Goal: Book appointment/travel/reservation

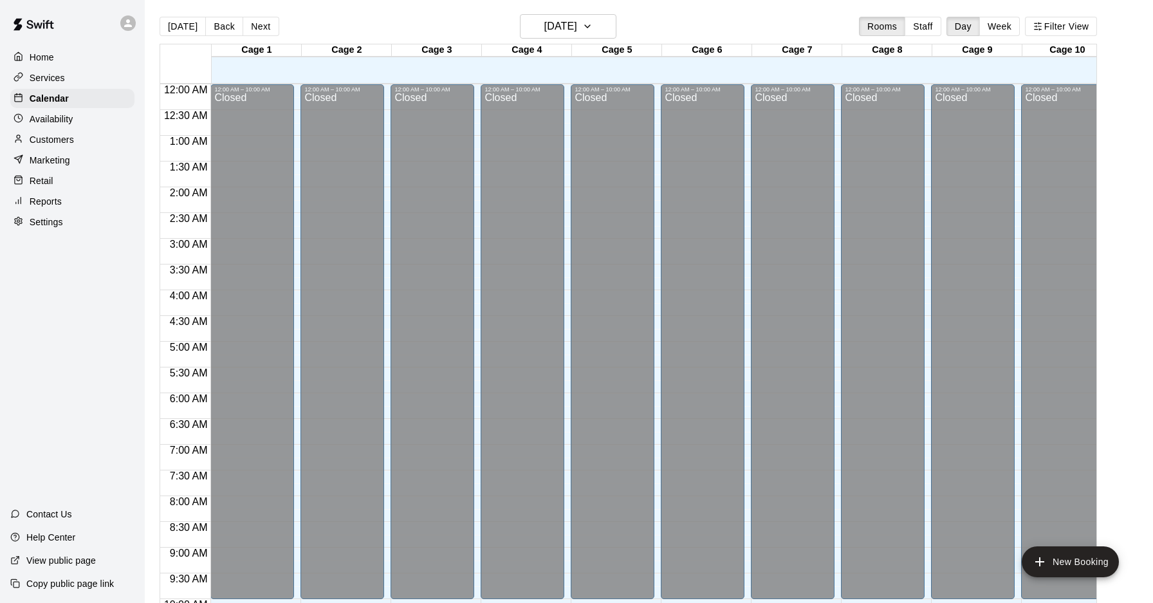
scroll to position [664, 0]
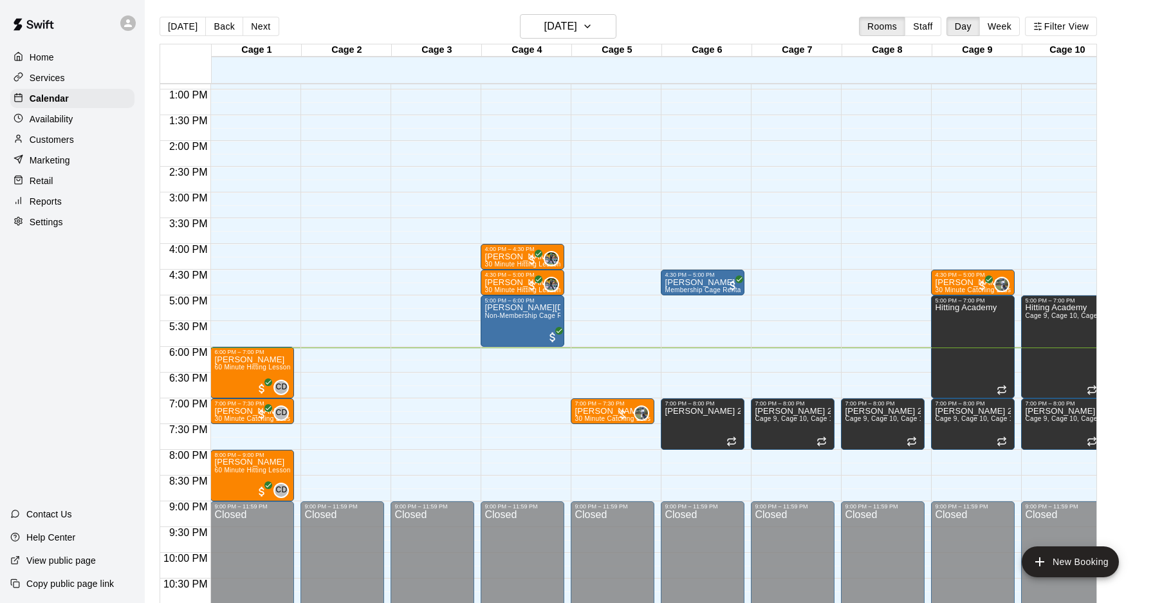
click at [607, 348] on div "12:00 AM – 10:00 AM Closed 7:00 PM – 7:30 PM Frank Duriancik 30 Minute Catching…" at bounding box center [613, 37] width 84 height 1235
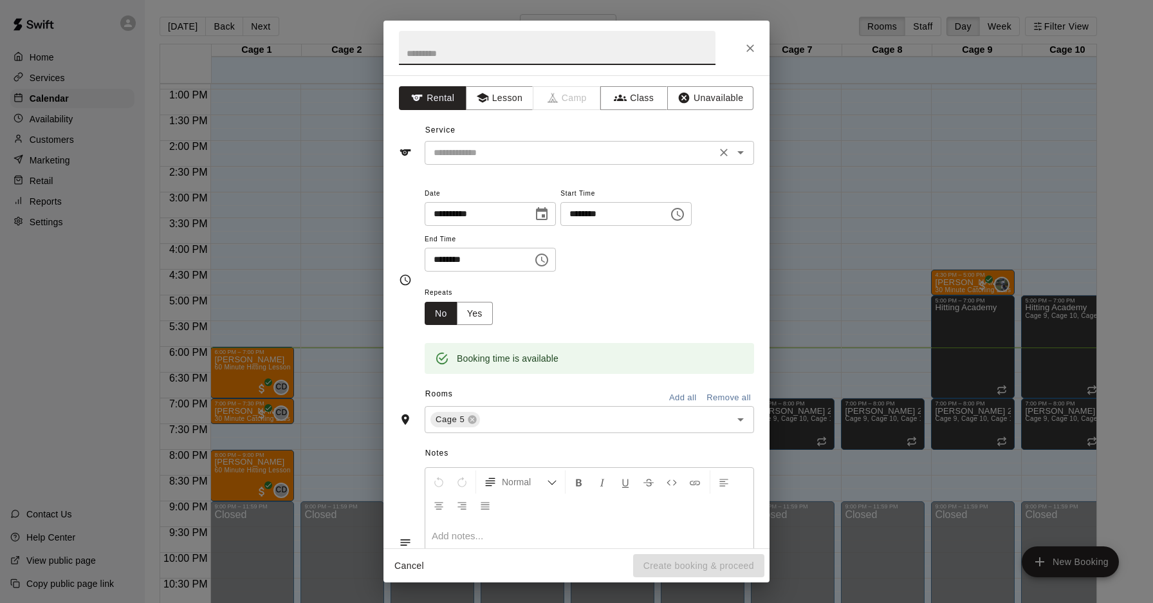
click at [512, 152] on input "text" at bounding box center [570, 153] width 284 height 16
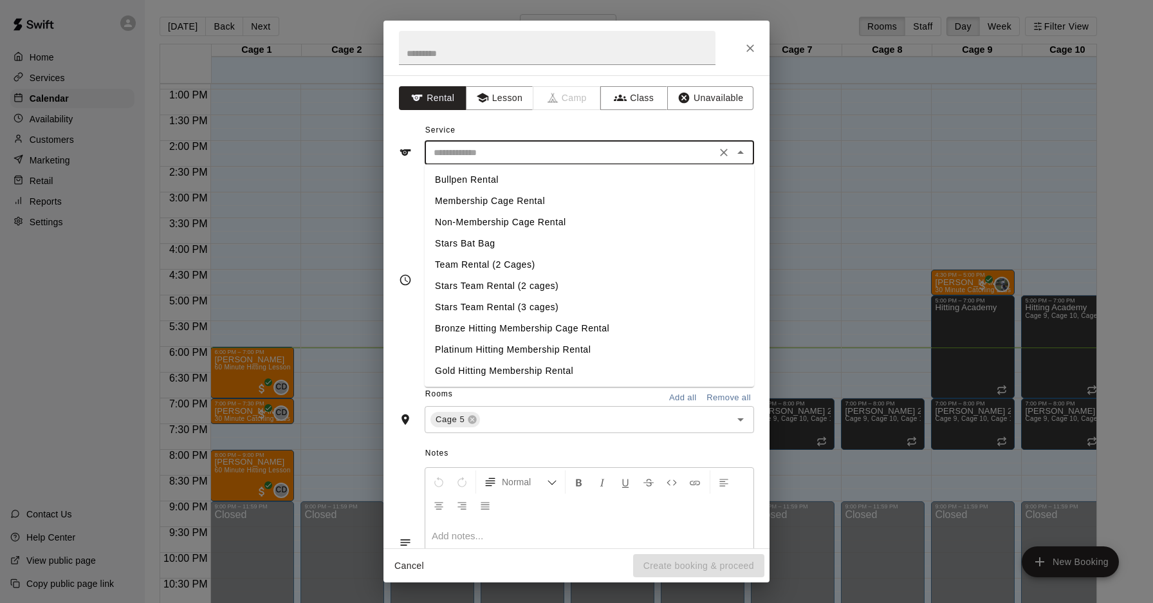
click at [499, 195] on li "Membership Cage Rental" at bounding box center [589, 200] width 329 height 21
type input "**********"
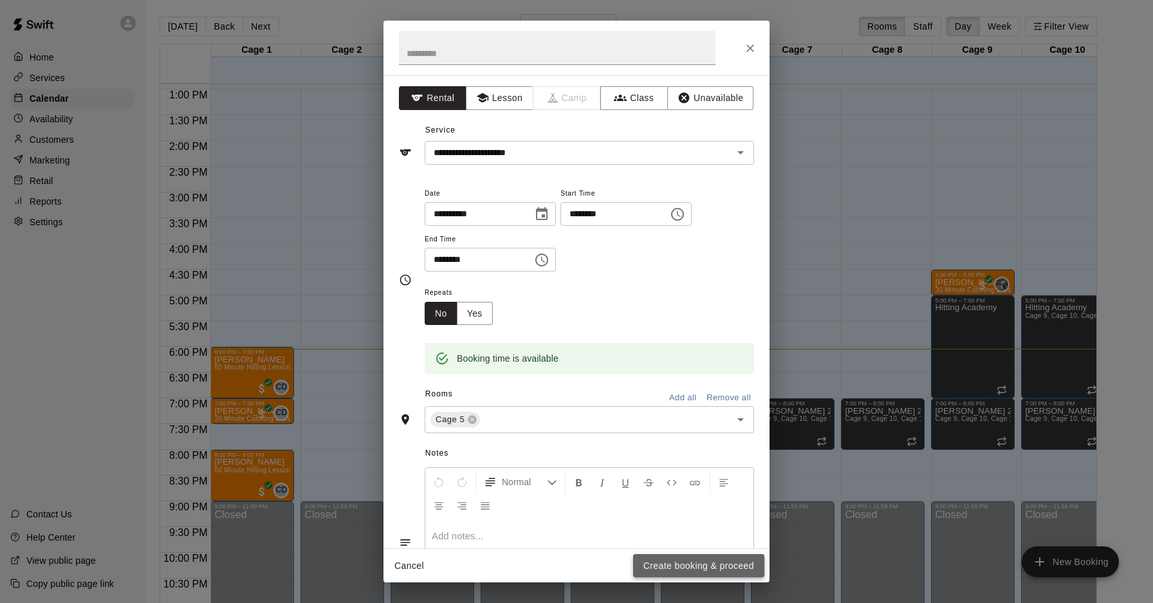
click at [674, 562] on button "Create booking & proceed" at bounding box center [698, 566] width 131 height 24
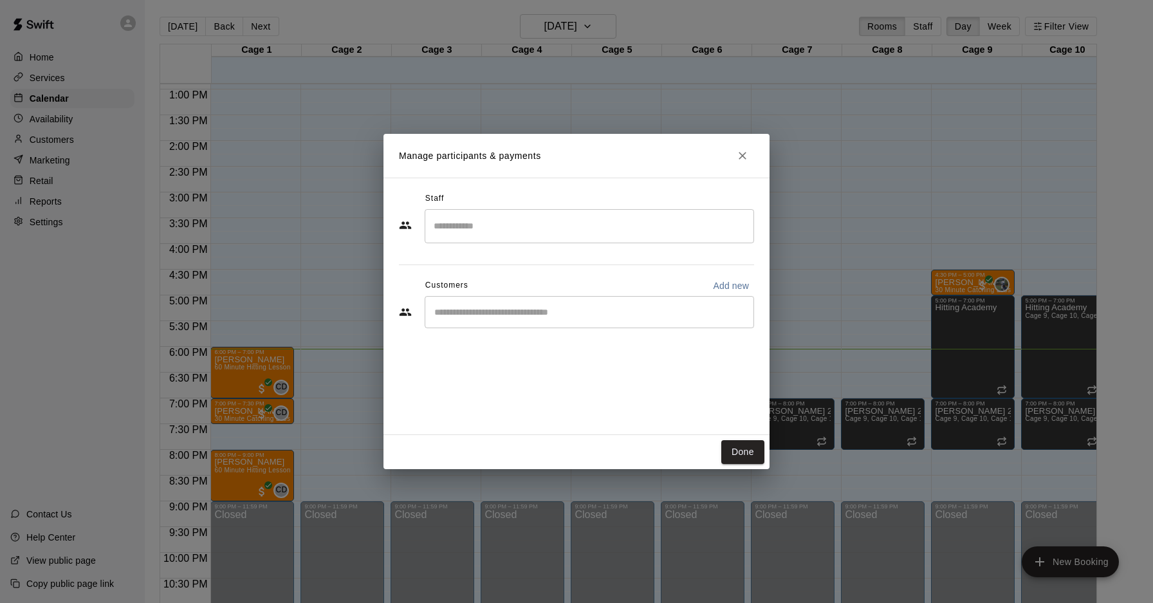
click at [479, 314] on input "Start typing to search customers..." at bounding box center [589, 312] width 318 height 13
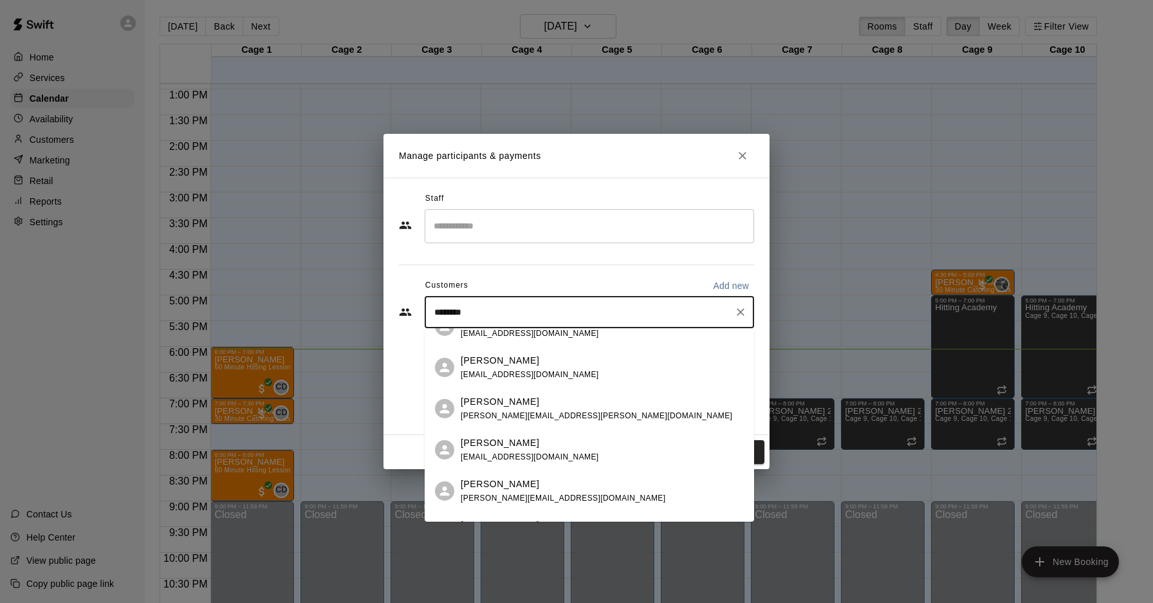
scroll to position [0, 0]
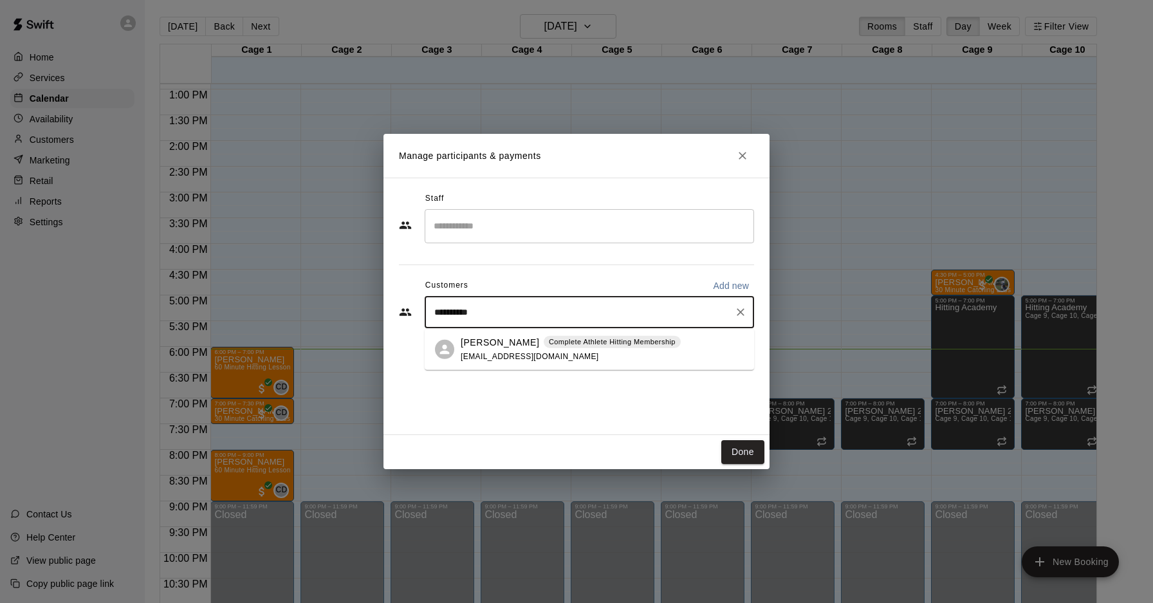
type input "**********"
click at [494, 360] on div "William Reckley Complete Athlete Hitting Membership blantonsmailbox@gmail.com" at bounding box center [571, 349] width 220 height 28
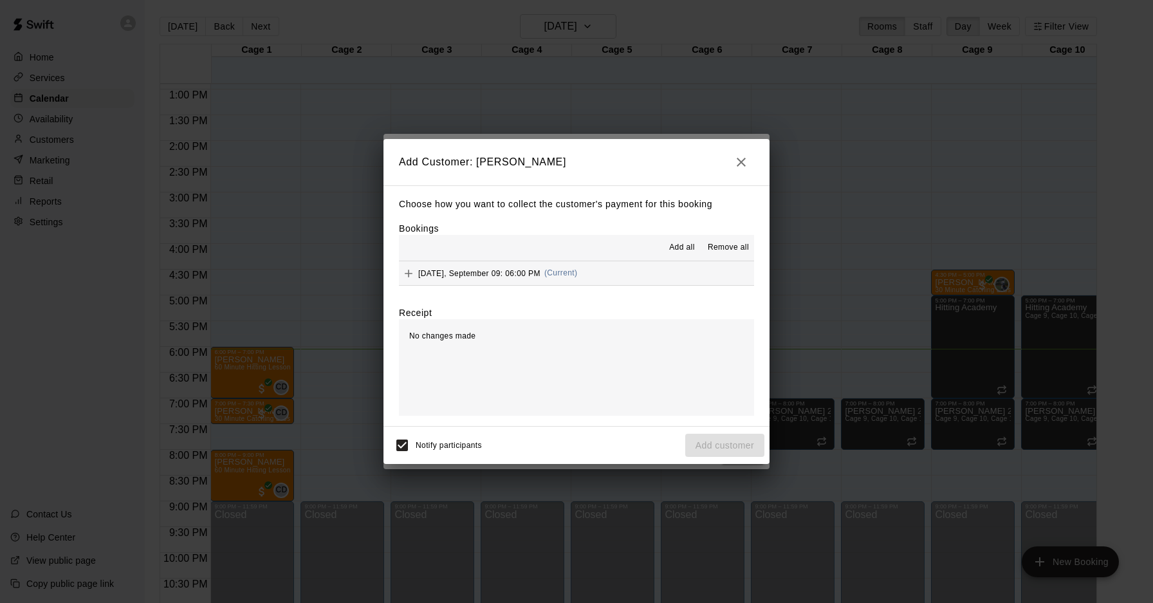
click at [524, 264] on div "Tuesday, September 09: 06:00 PM (Current)" at bounding box center [488, 273] width 178 height 19
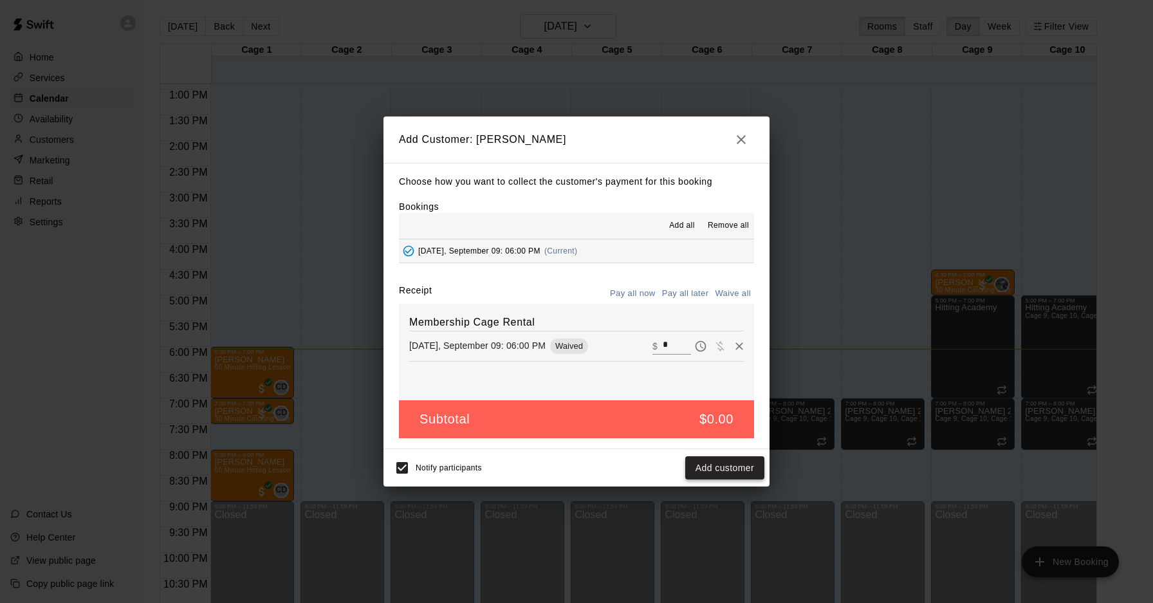
click at [732, 468] on button "Add customer" at bounding box center [724, 468] width 79 height 24
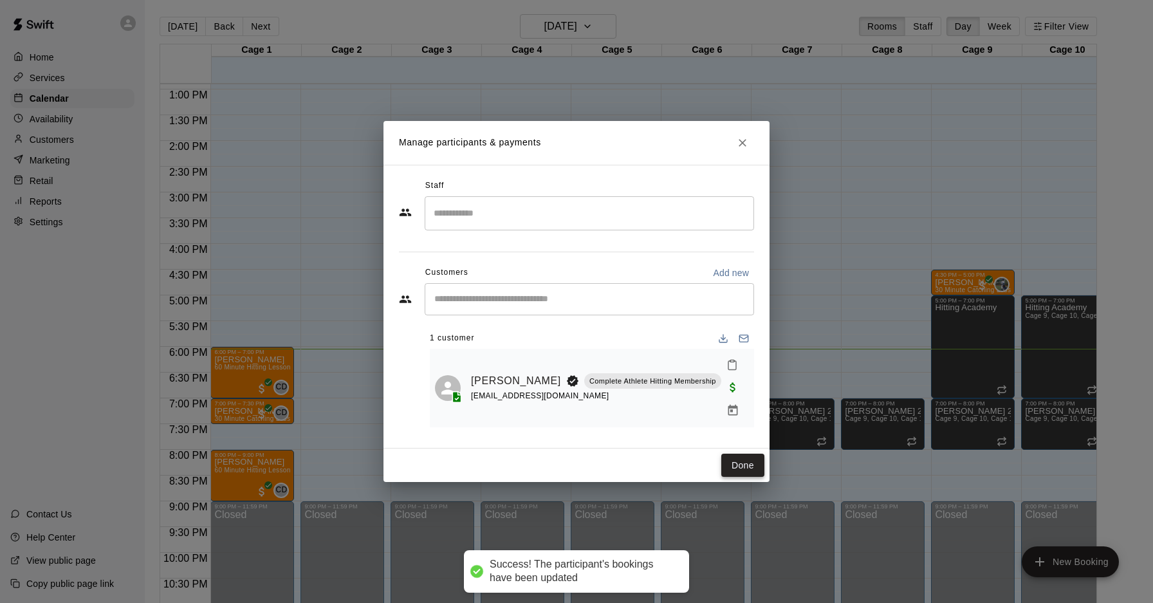
click at [735, 458] on button "Done" at bounding box center [742, 466] width 43 height 24
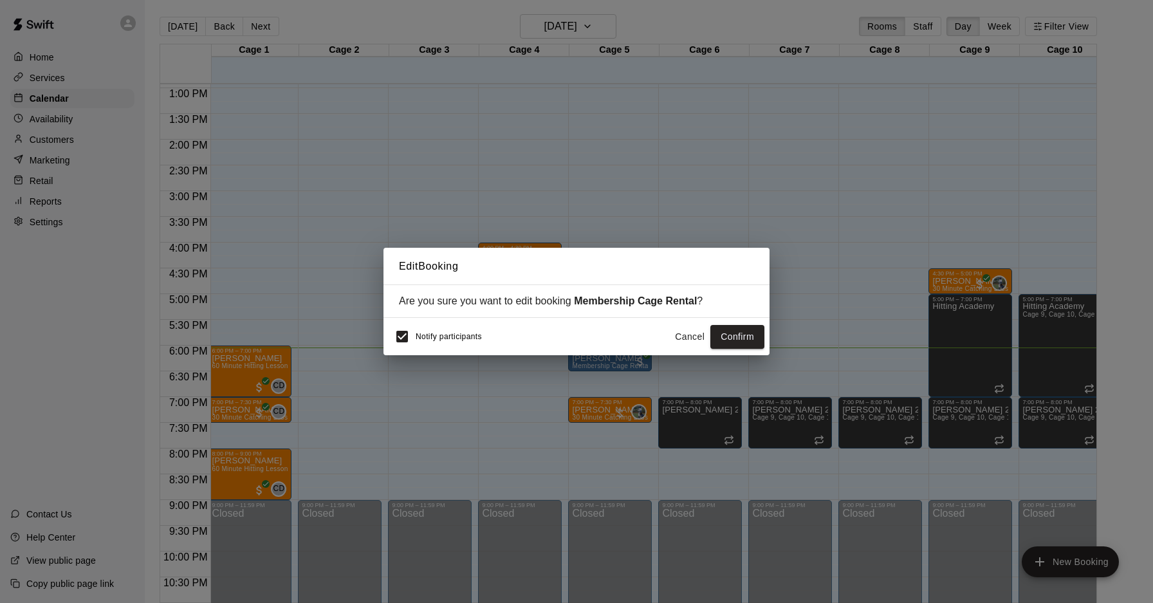
scroll to position [669, 3]
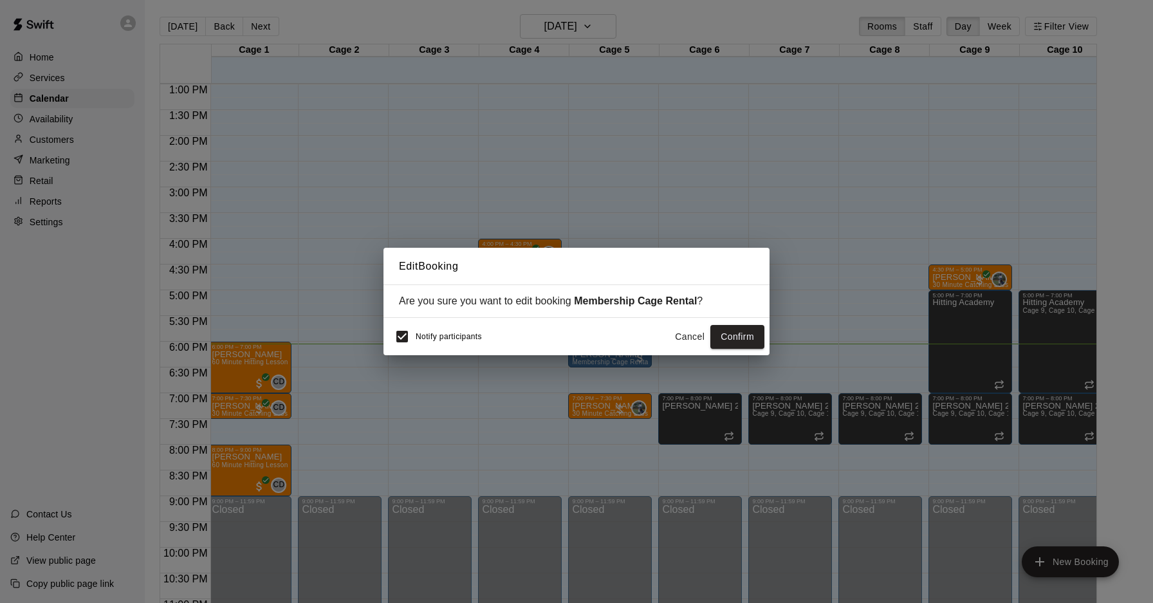
click at [427, 333] on span "Notify participants" at bounding box center [449, 337] width 66 height 9
click at [670, 342] on button "Cancel" at bounding box center [689, 337] width 41 height 24
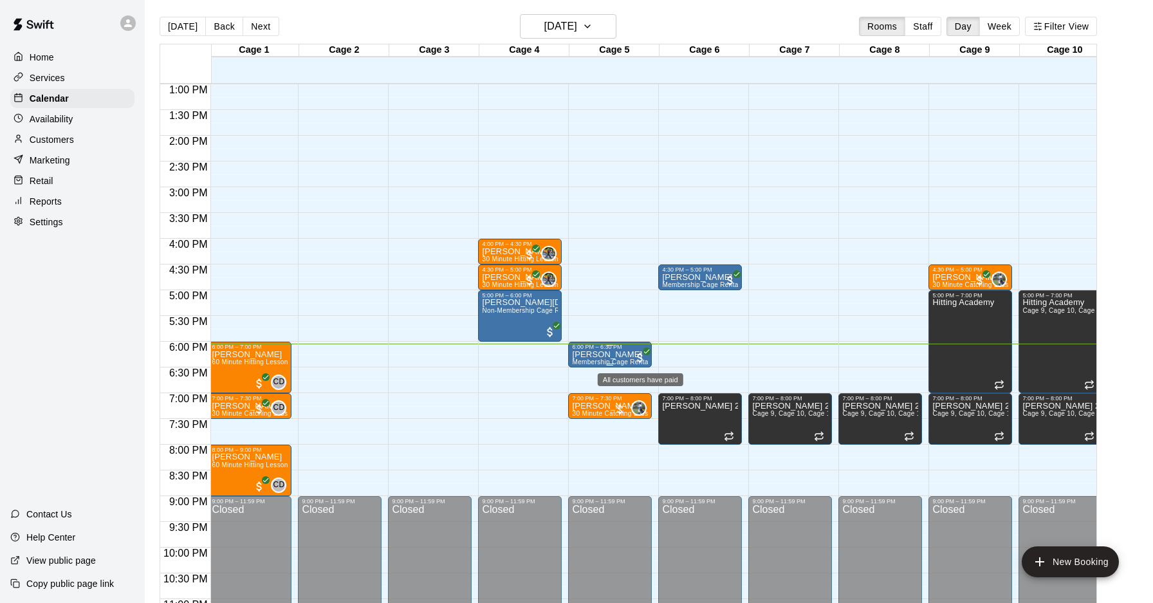
scroll to position [0, 1]
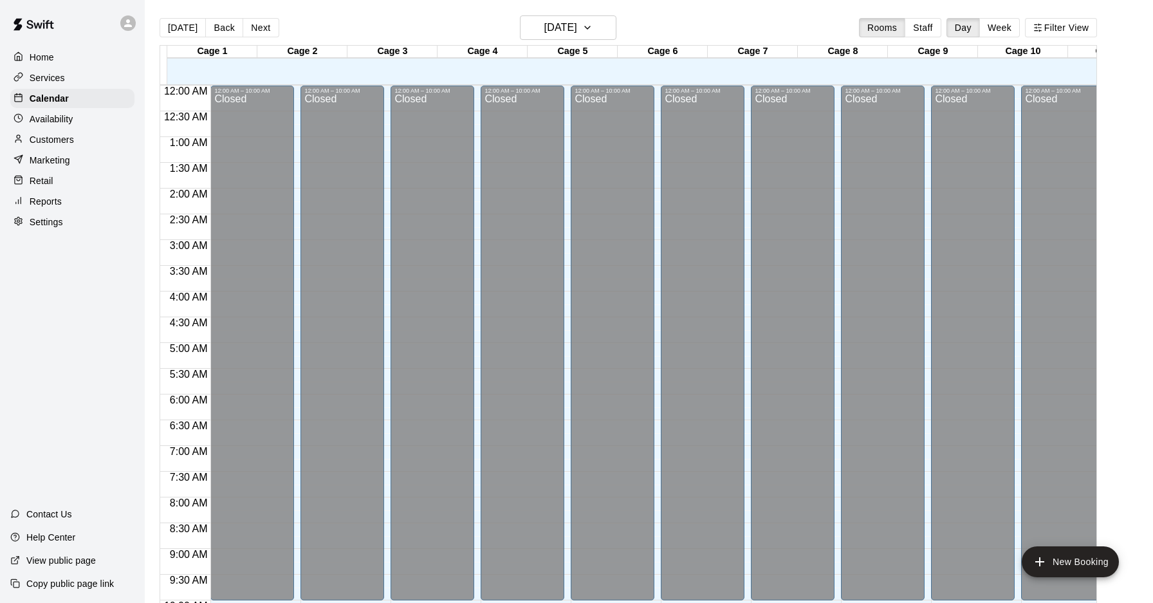
scroll to position [664, 0]
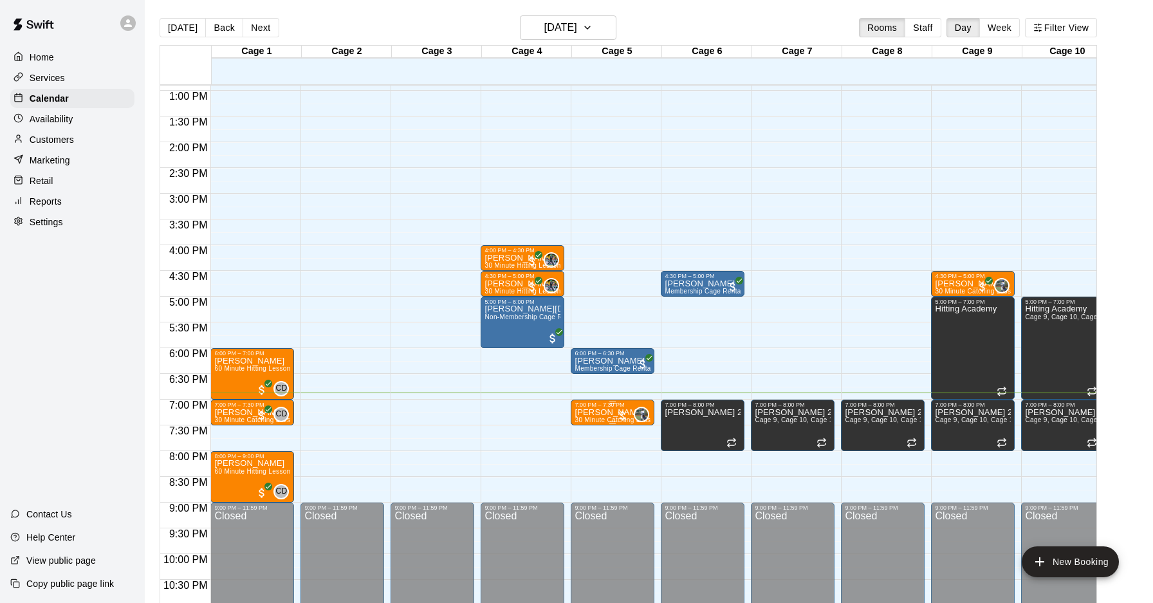
click at [611, 405] on div "7:00 PM – 7:30 PM" at bounding box center [612, 404] width 76 height 6
click at [591, 446] on img "edit" at bounding box center [588, 444] width 15 height 15
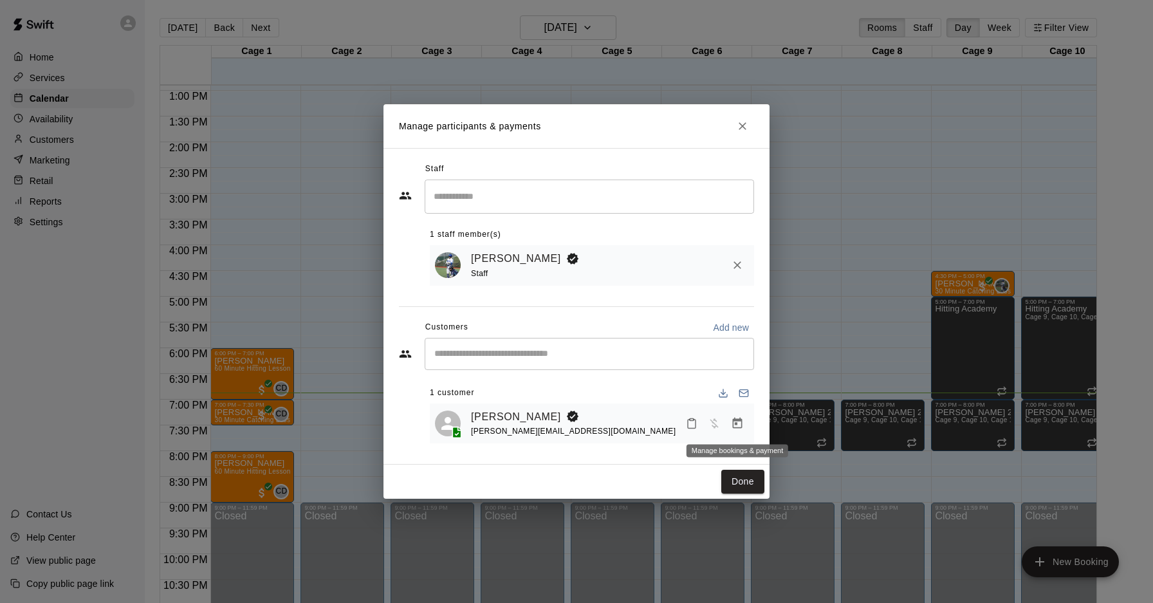
click at [738, 423] on icon "Manage bookings & payment" at bounding box center [737, 423] width 13 height 13
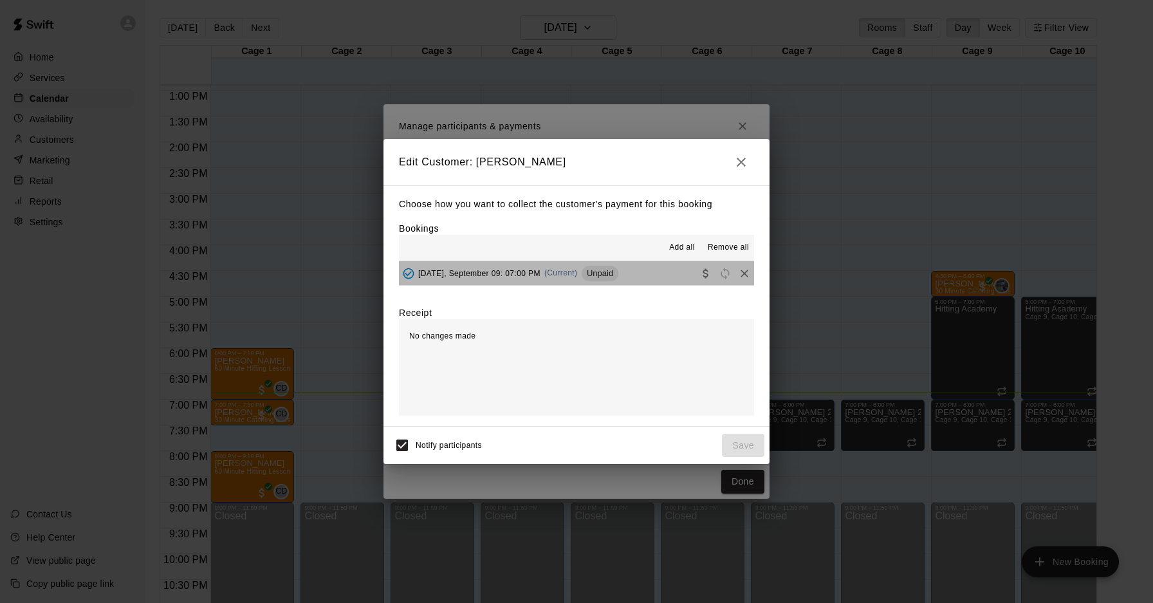
click at [565, 274] on span "(Current)" at bounding box center [560, 272] width 33 height 9
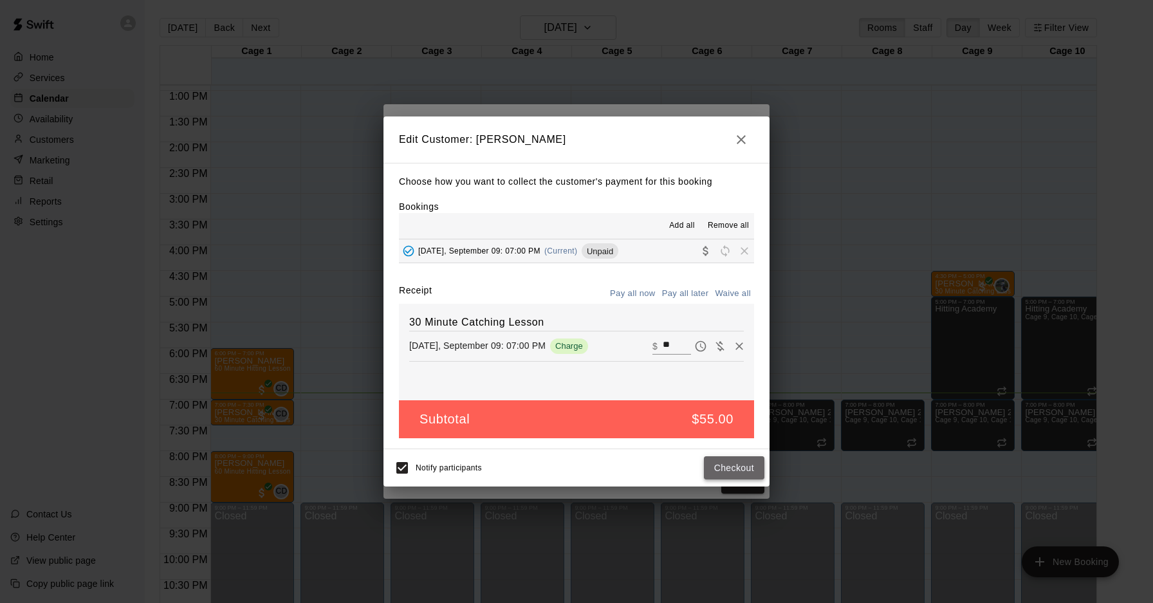
click at [739, 471] on button "Checkout" at bounding box center [734, 468] width 60 height 24
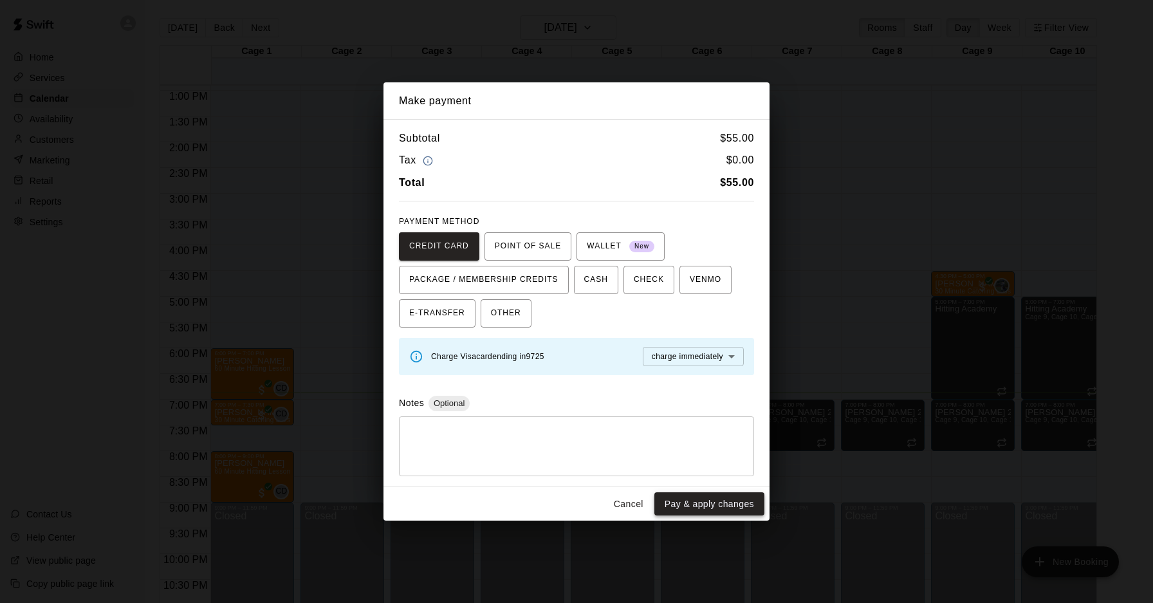
click at [731, 495] on button "Pay & apply changes" at bounding box center [709, 504] width 110 height 24
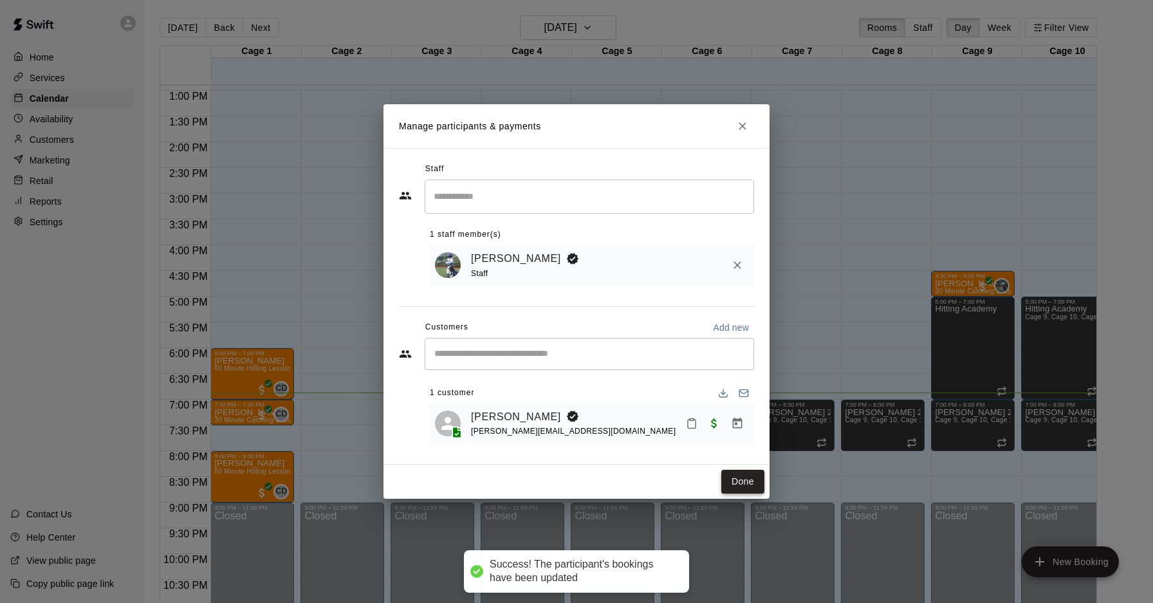
click at [734, 483] on button "Done" at bounding box center [742, 482] width 43 height 24
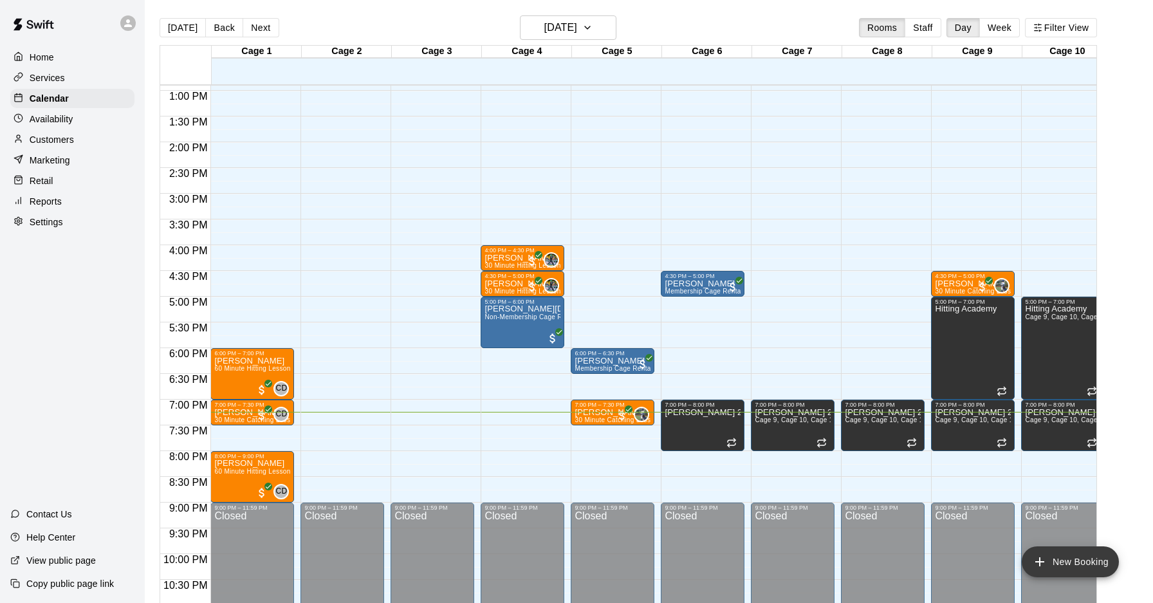
click at [1040, 562] on icon "add" at bounding box center [1039, 561] width 9 height 9
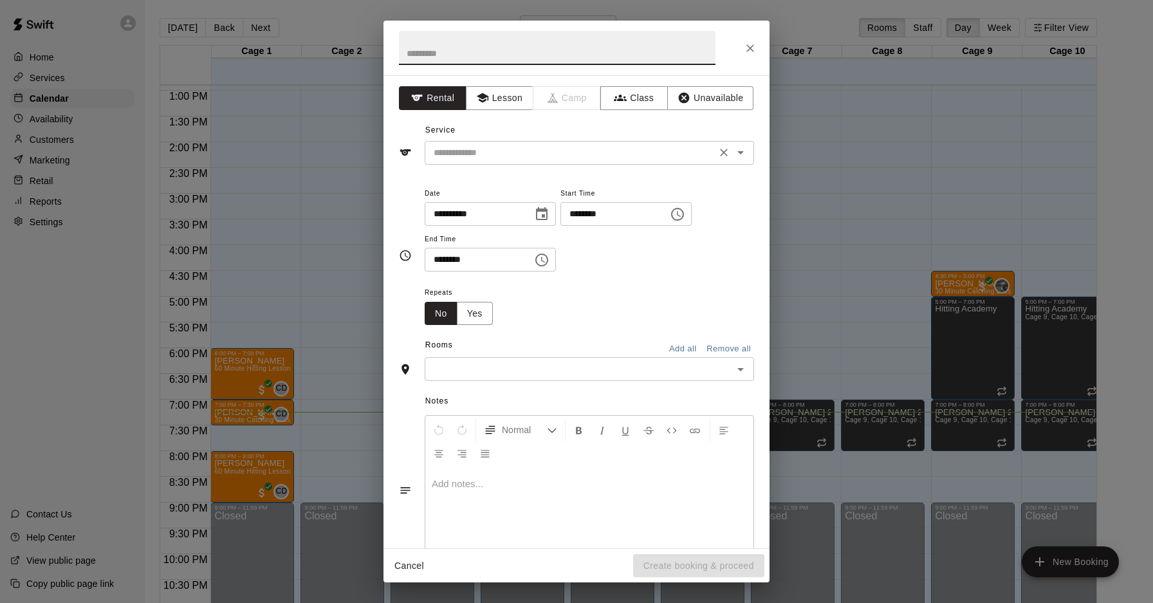
click at [632, 155] on input "text" at bounding box center [570, 153] width 284 height 16
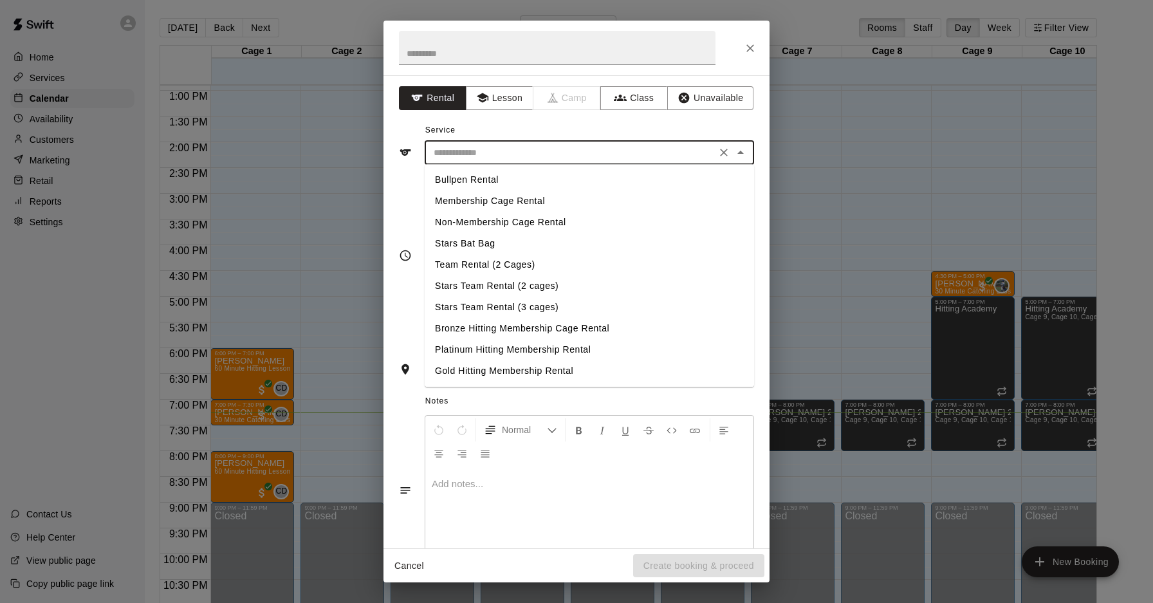
click at [523, 201] on li "Membership Cage Rental" at bounding box center [589, 200] width 329 height 21
type input "**********"
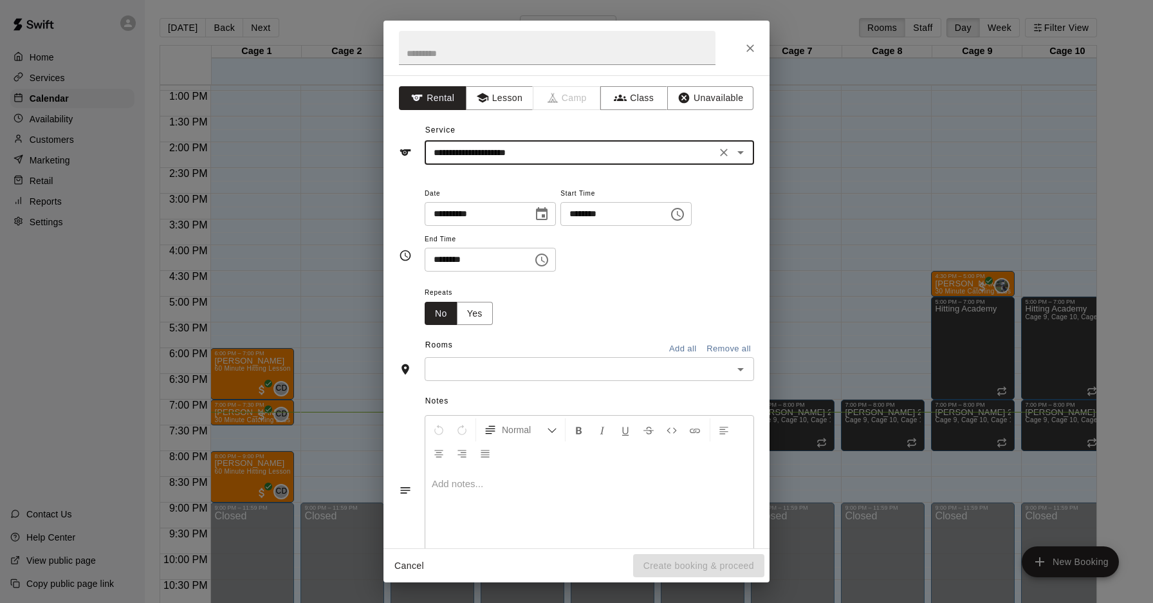
click at [586, 220] on input "********" at bounding box center [609, 214] width 99 height 24
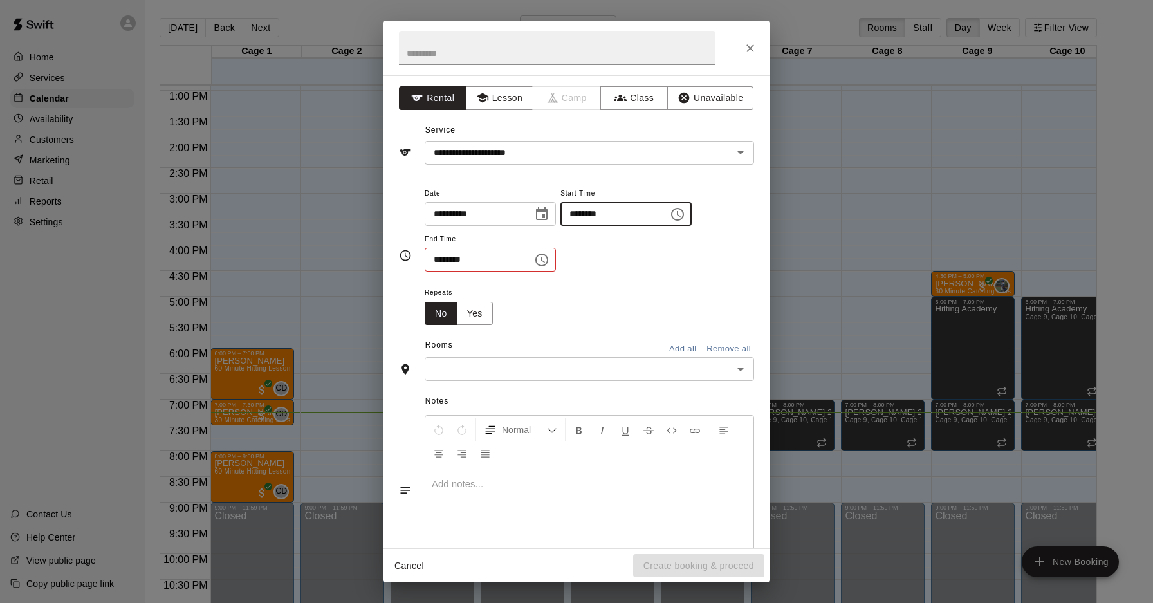
type input "********"
click at [444, 258] on input "********" at bounding box center [474, 260] width 99 height 24
type input "********"
click at [458, 372] on input "text" at bounding box center [578, 369] width 300 height 16
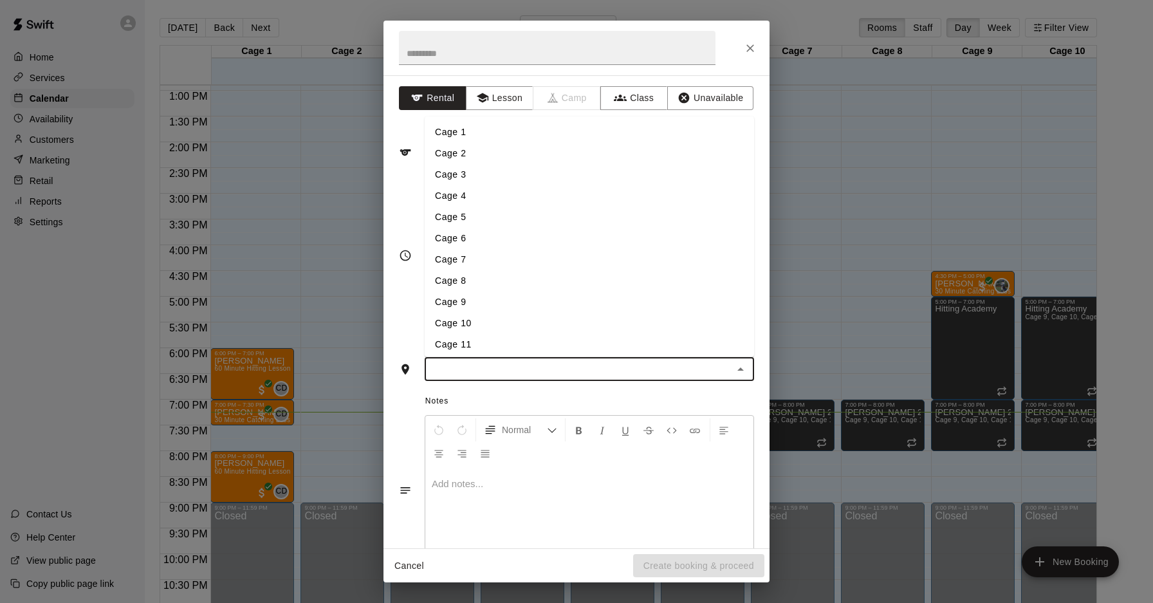
click at [467, 172] on li "Cage 3" at bounding box center [589, 173] width 329 height 21
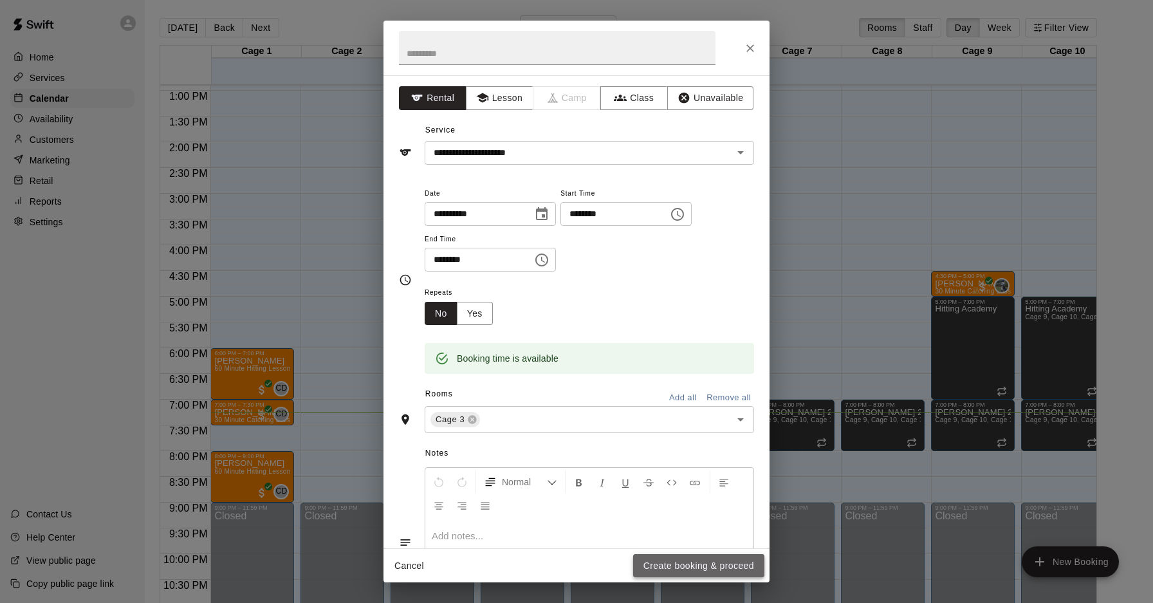
click at [658, 562] on button "Create booking & proceed" at bounding box center [698, 566] width 131 height 24
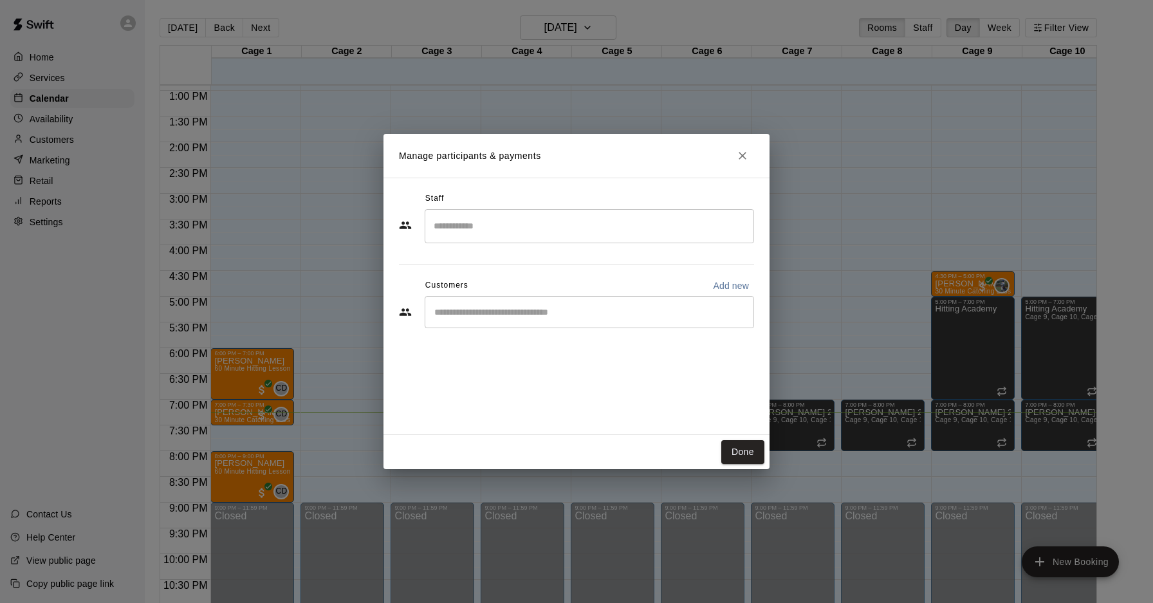
click at [473, 305] on div "​" at bounding box center [589, 312] width 329 height 32
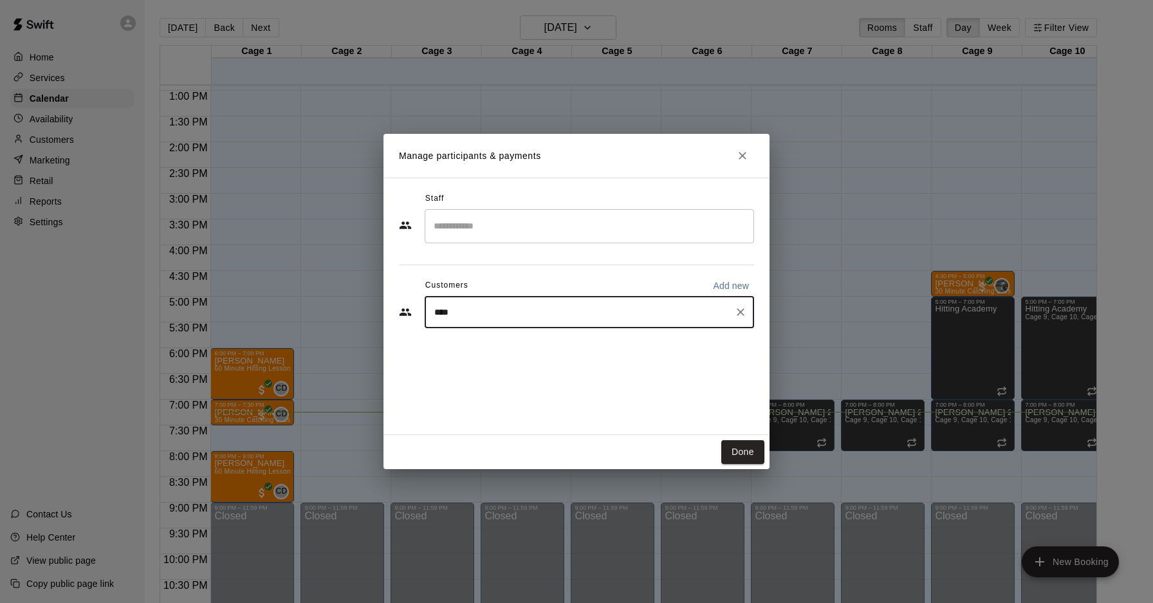
type input "*****"
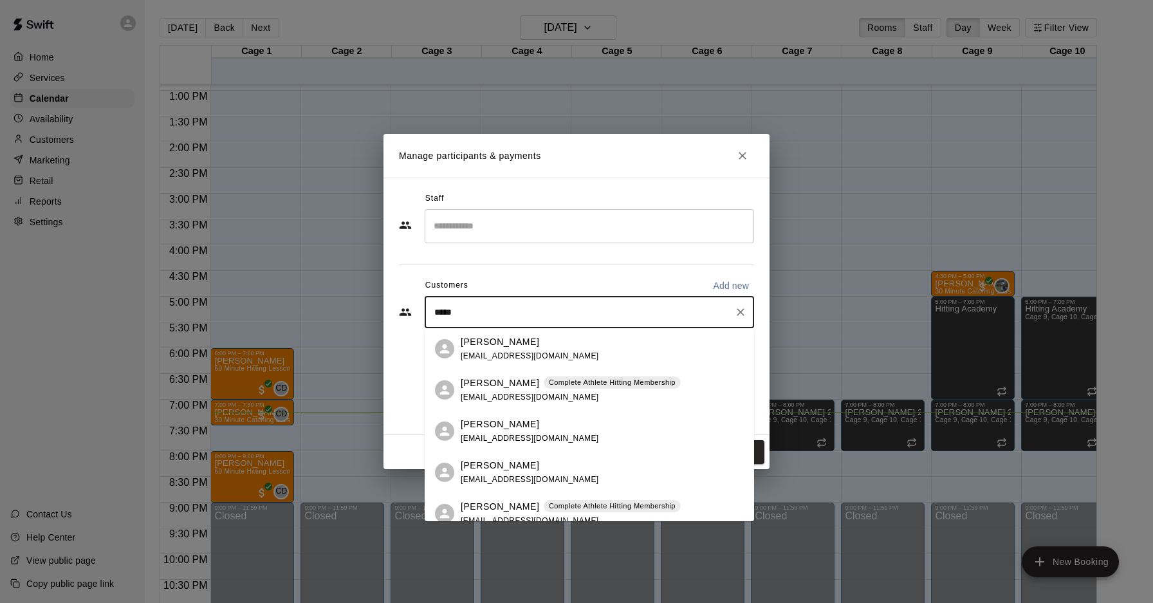
click at [599, 506] on p "Complete Athlete Hitting Membership" at bounding box center [612, 506] width 127 height 11
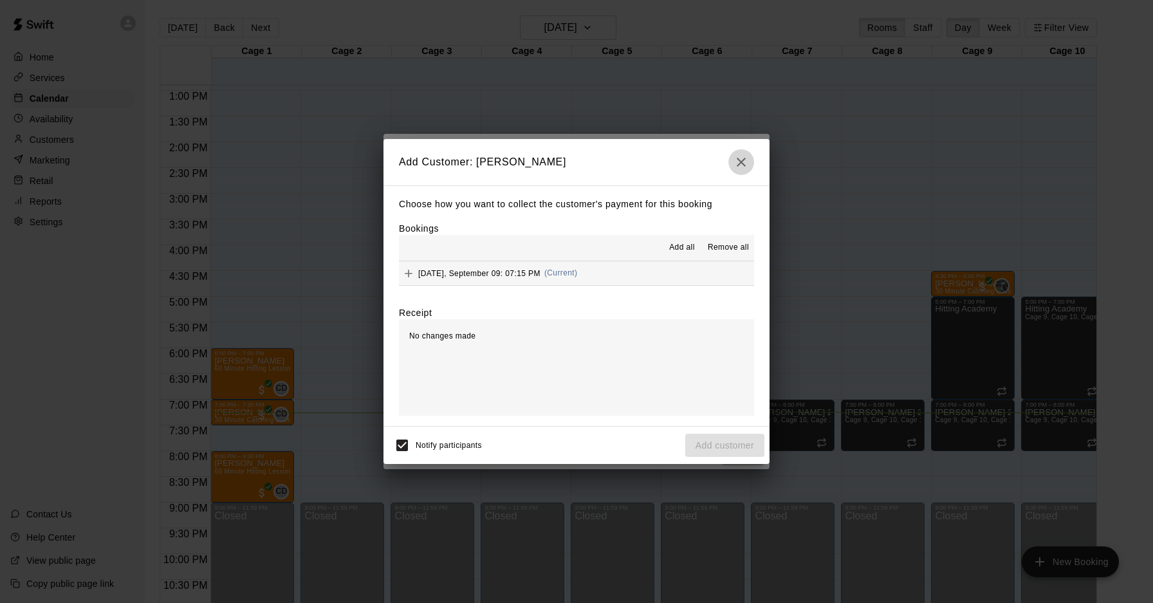
click at [737, 163] on icon "button" at bounding box center [740, 161] width 15 height 15
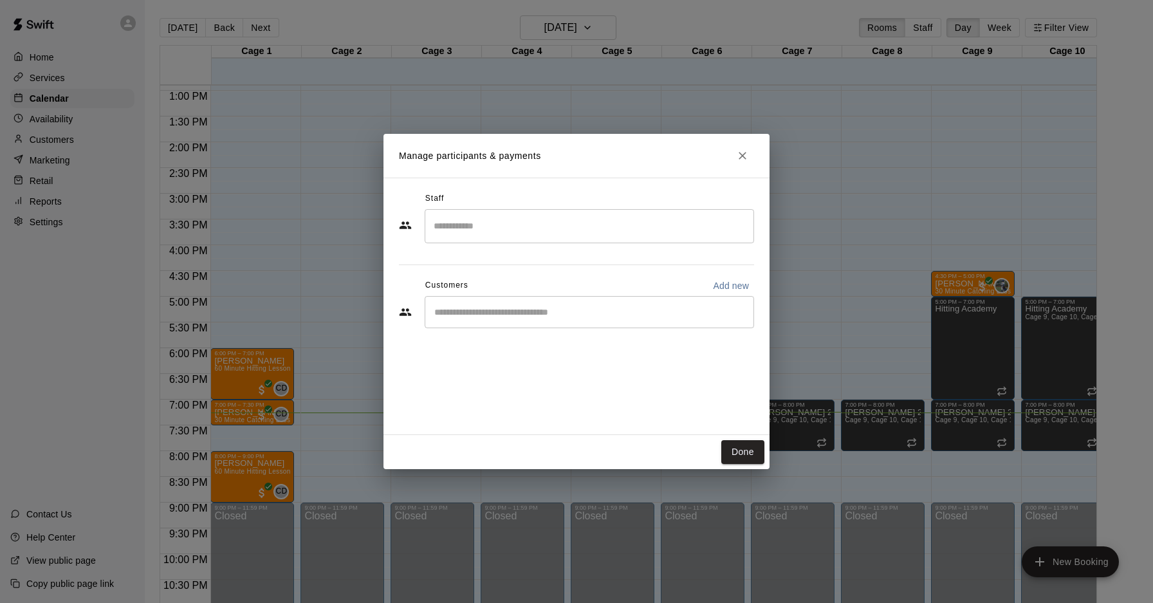
click at [519, 319] on div "​" at bounding box center [589, 312] width 329 height 32
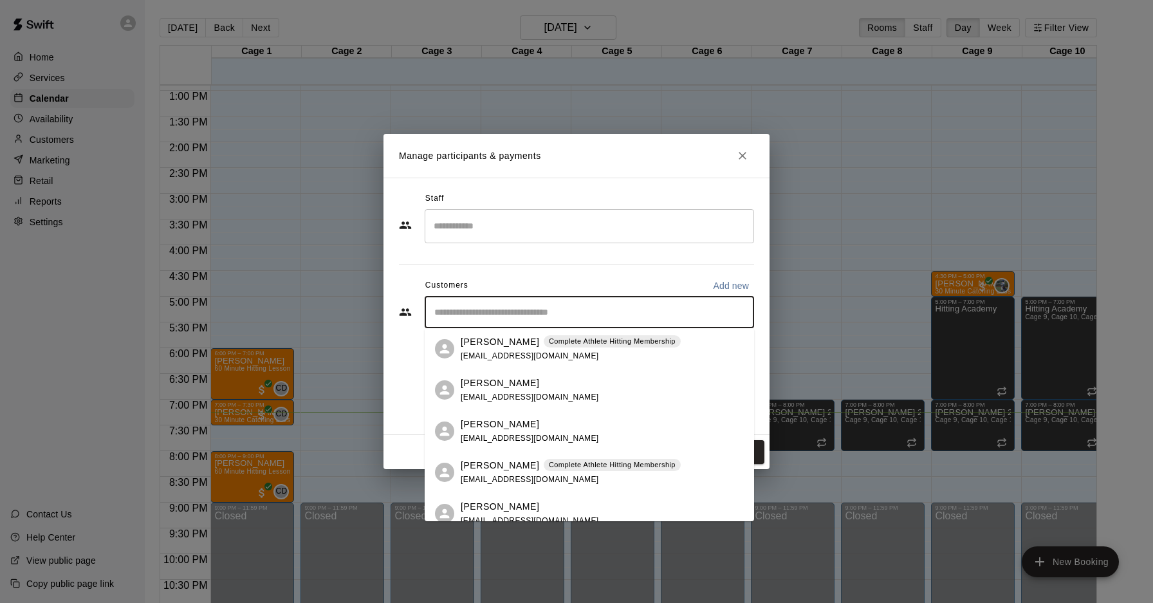
click at [533, 457] on div "[PERSON_NAME] Complete Athlete Hitting Membership [EMAIL_ADDRESS][DOMAIN_NAME]" at bounding box center [589, 472] width 329 height 41
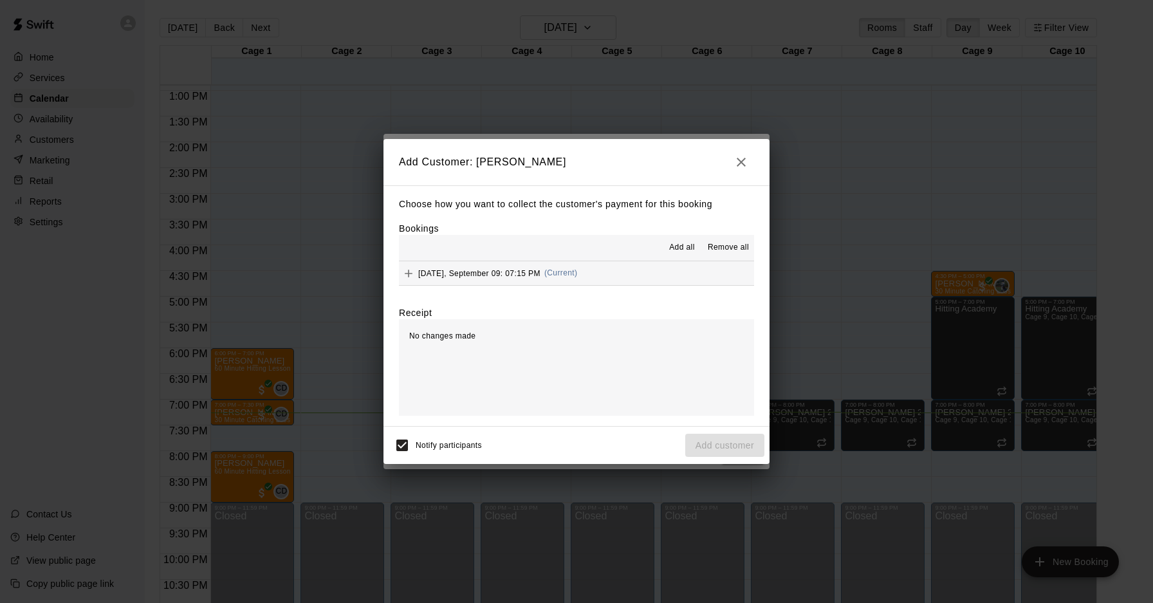
click at [565, 276] on span "(Current)" at bounding box center [560, 272] width 33 height 9
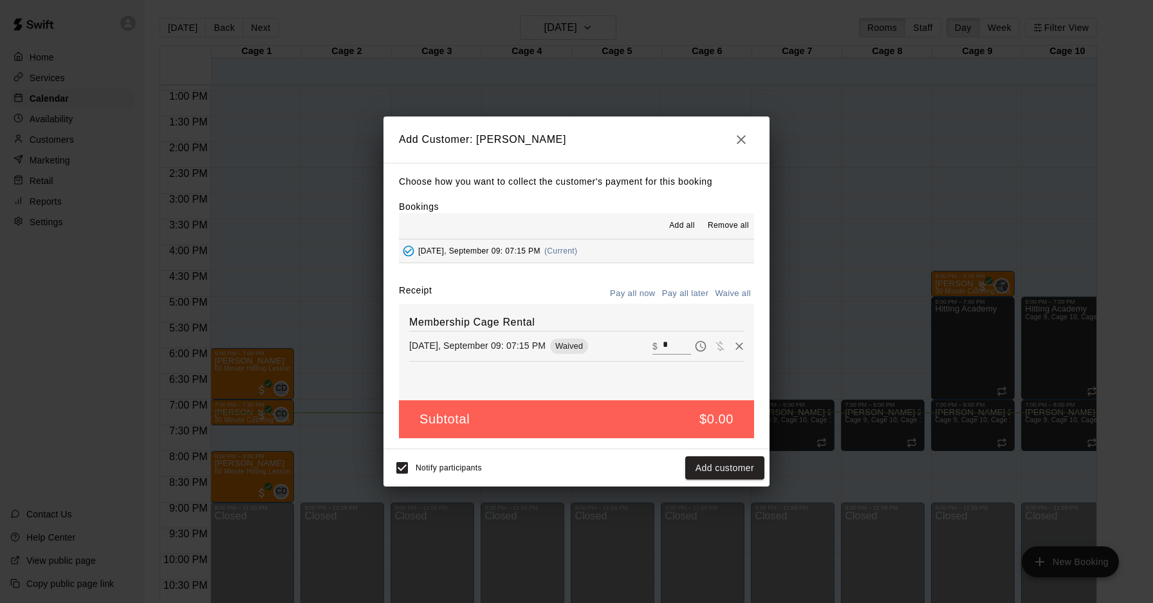
click at [736, 296] on button "Waive all" at bounding box center [733, 294] width 42 height 20
click at [719, 464] on button "Add customer" at bounding box center [724, 468] width 79 height 24
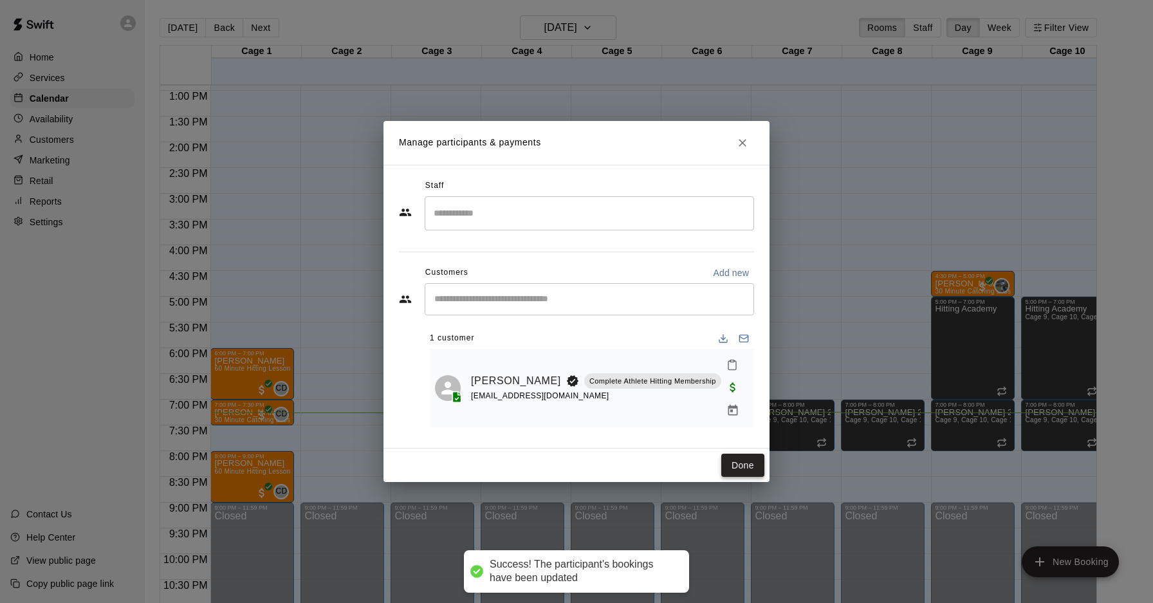
click at [743, 454] on button "Done" at bounding box center [742, 466] width 43 height 24
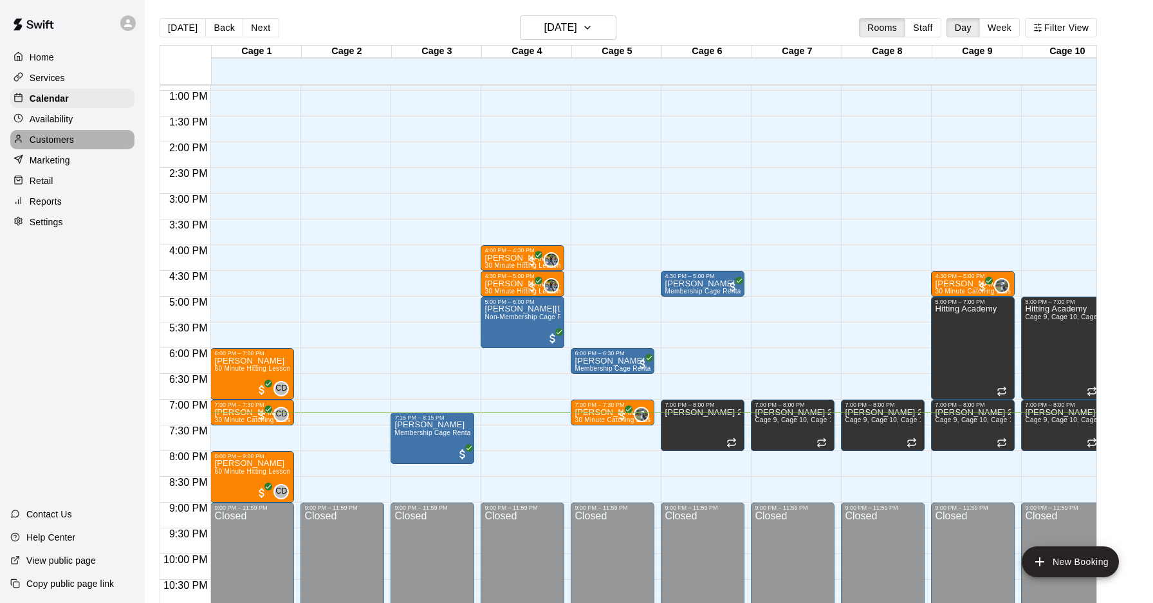
click at [65, 140] on p "Customers" at bounding box center [52, 139] width 44 height 13
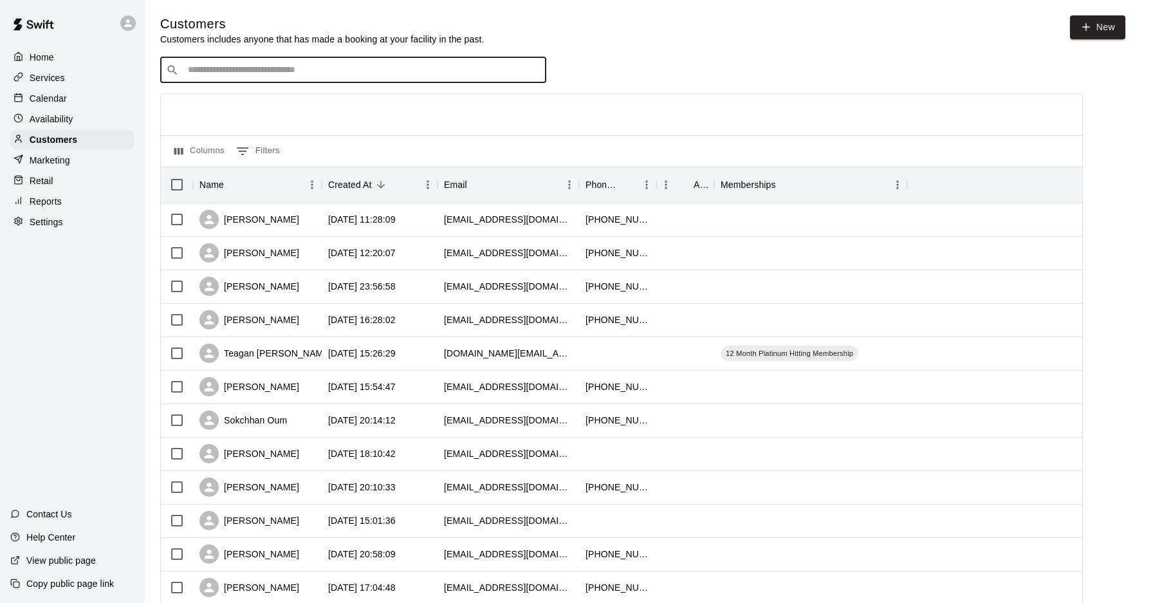
click at [315, 73] on input "Search customers by name or email" at bounding box center [362, 70] width 356 height 13
type input "*******"
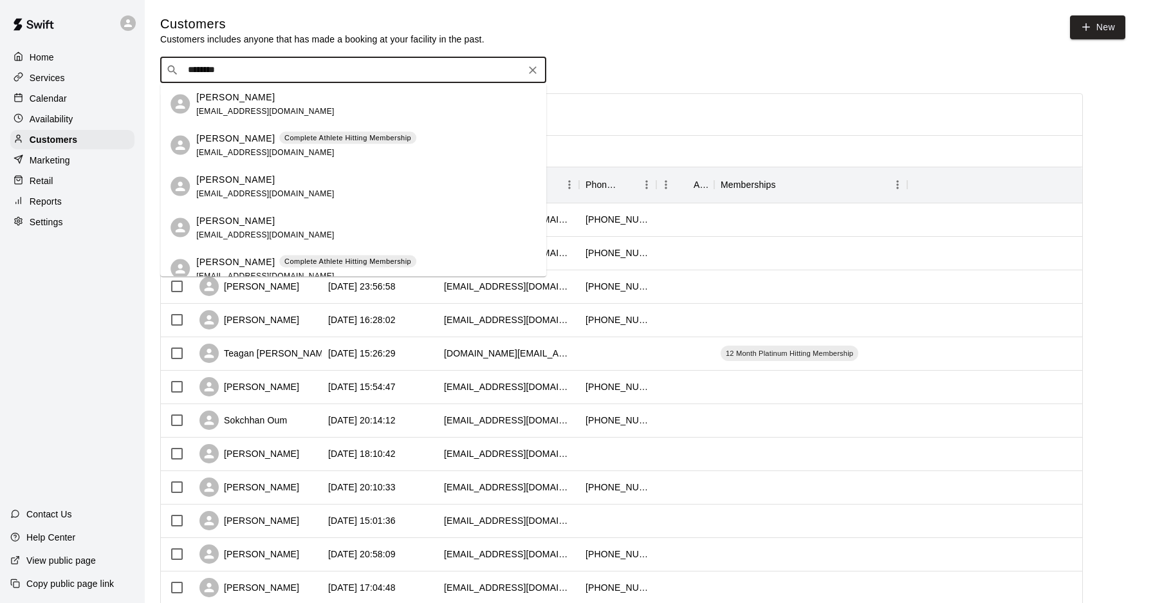
click at [284, 140] on p "Complete Athlete Hitting Membership" at bounding box center [347, 138] width 127 height 11
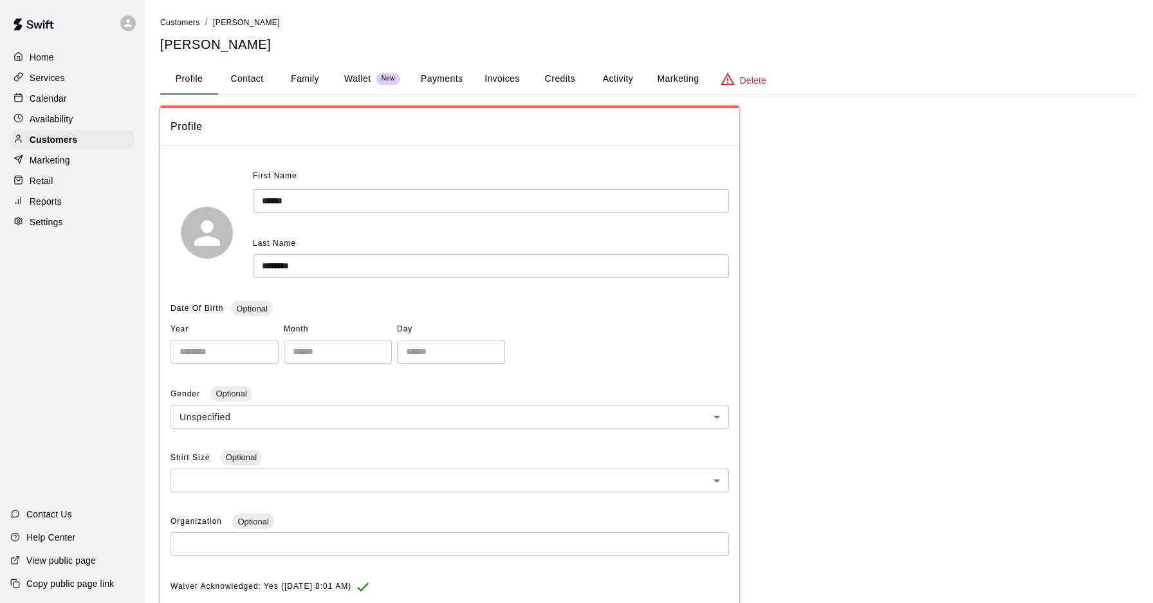
click at [448, 77] on button "Payments" at bounding box center [441, 79] width 62 height 31
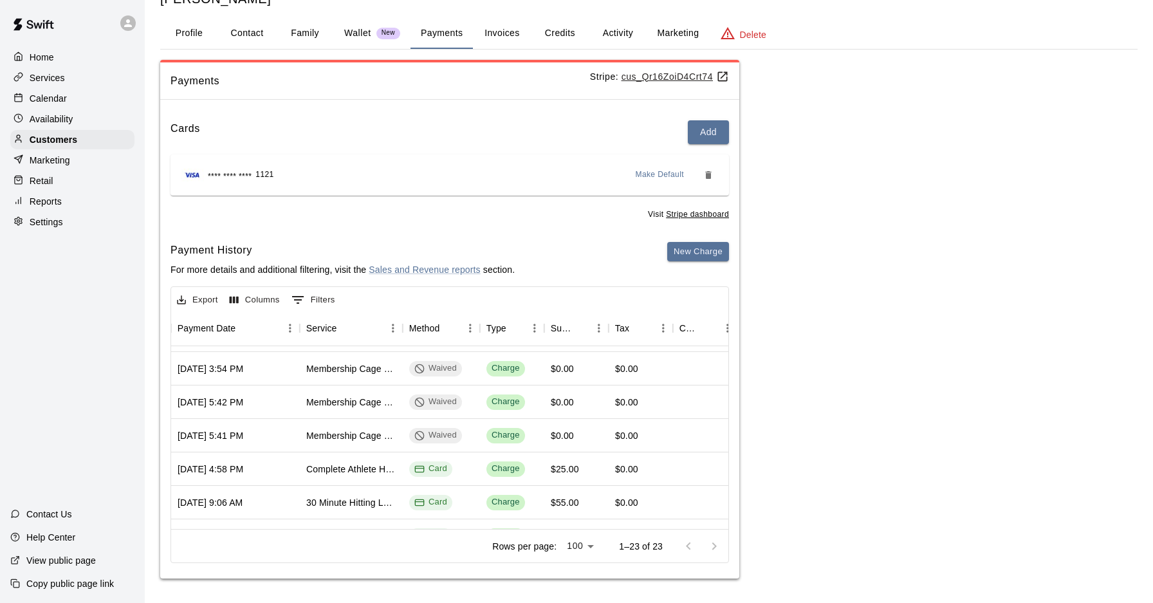
scroll to position [194, 164]
click at [609, 20] on button "Activity" at bounding box center [618, 33] width 58 height 31
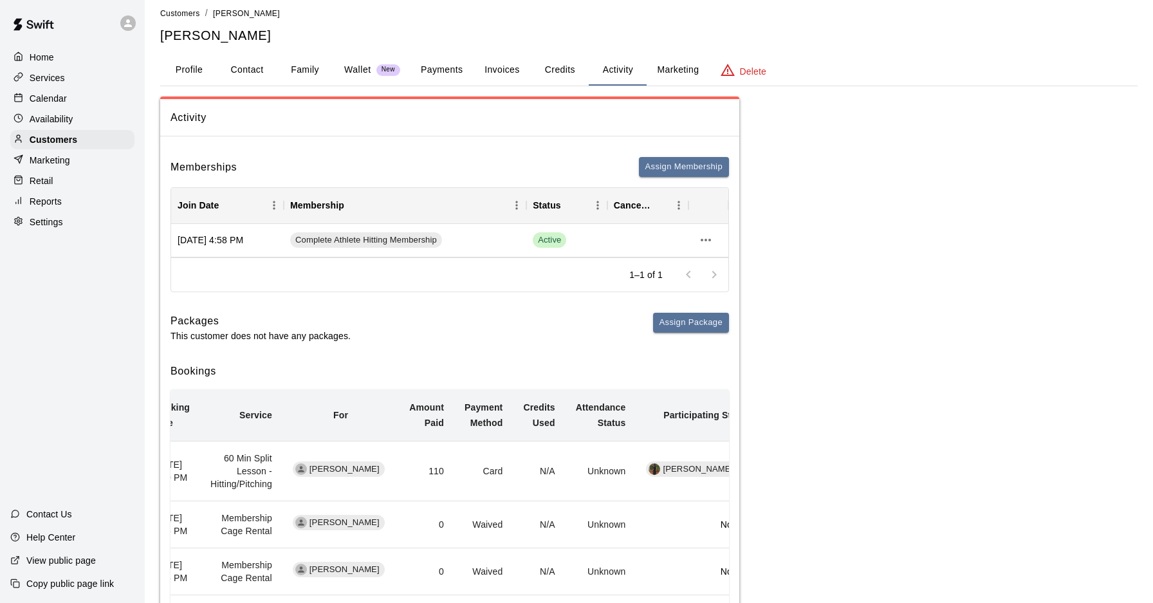
scroll to position [0, 0]
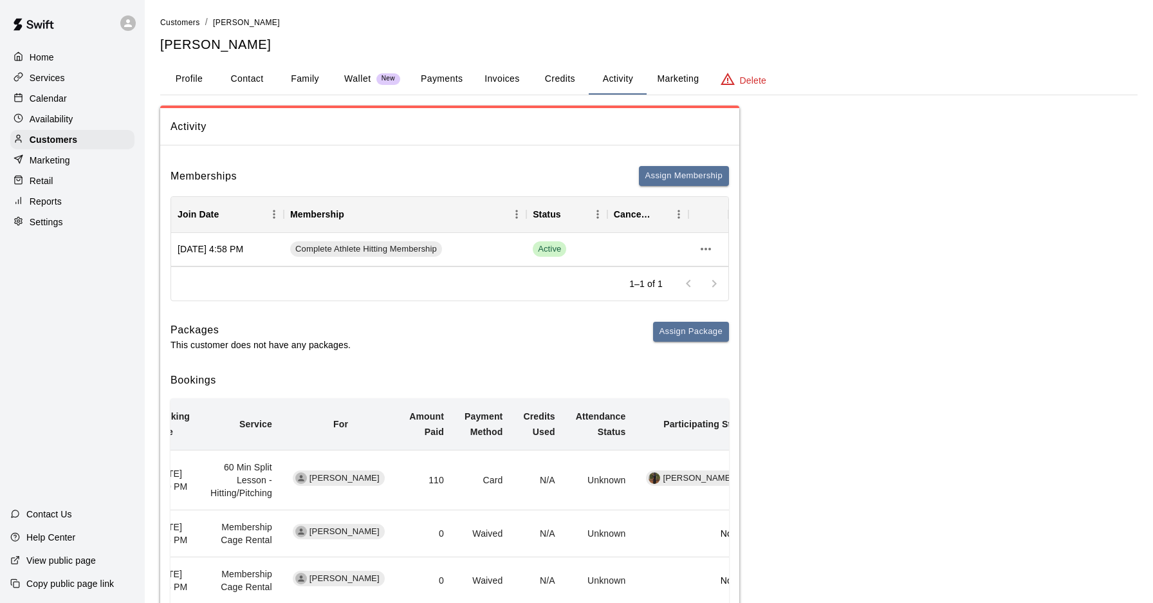
click at [455, 85] on button "Payments" at bounding box center [441, 79] width 62 height 31
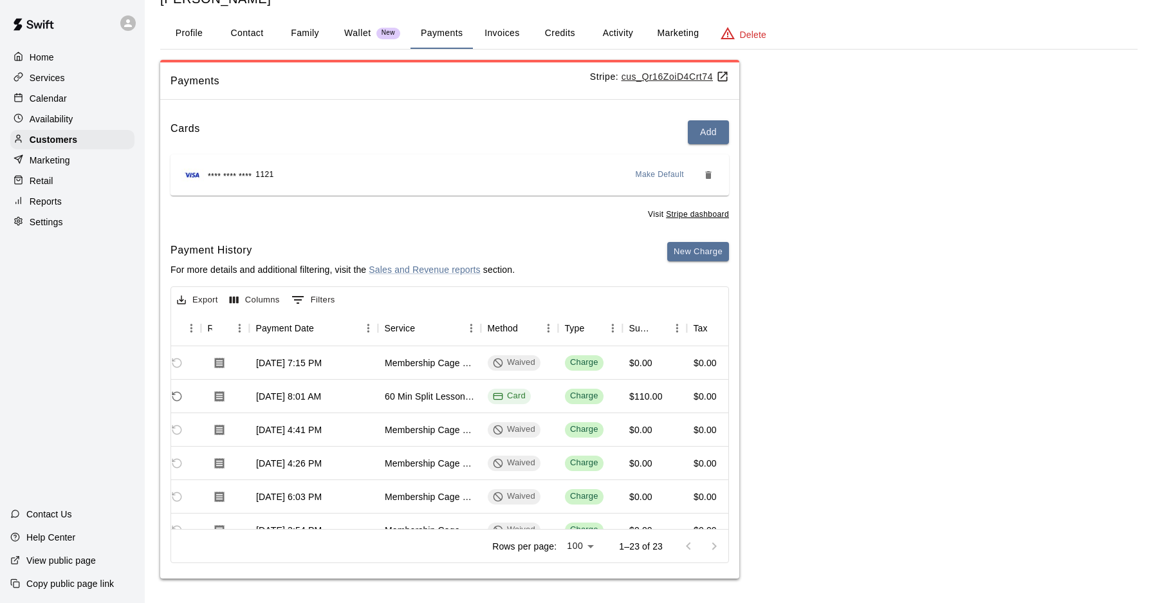
click at [504, 243] on h6 "Payment History" at bounding box center [342, 250] width 344 height 17
click at [691, 258] on button "New Charge" at bounding box center [698, 252] width 62 height 20
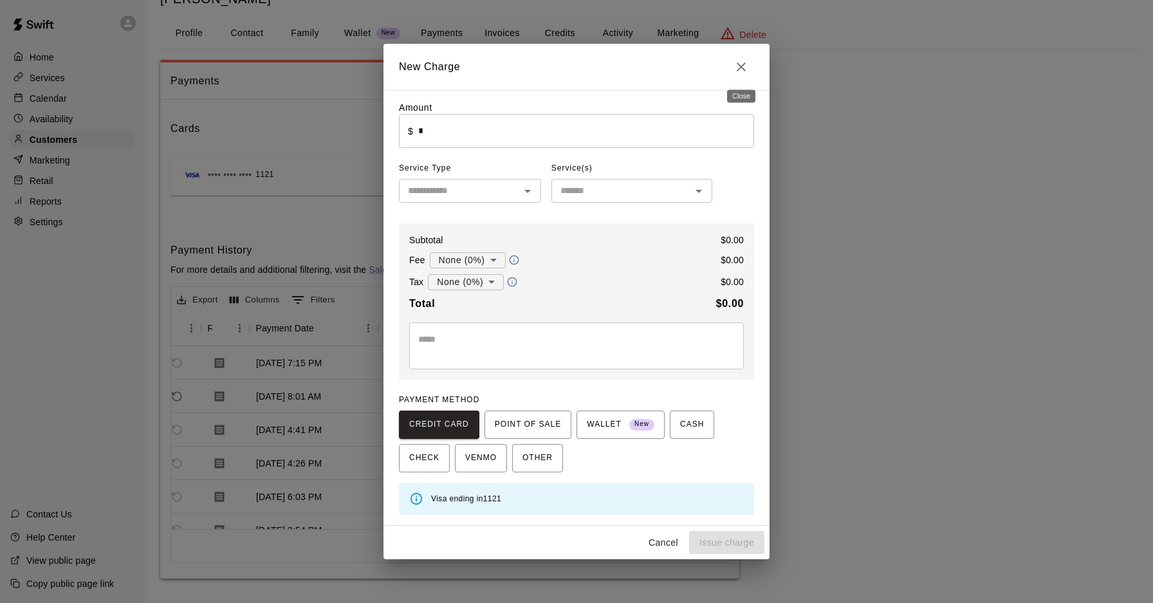
click at [741, 69] on icon "Close" at bounding box center [740, 66] width 15 height 15
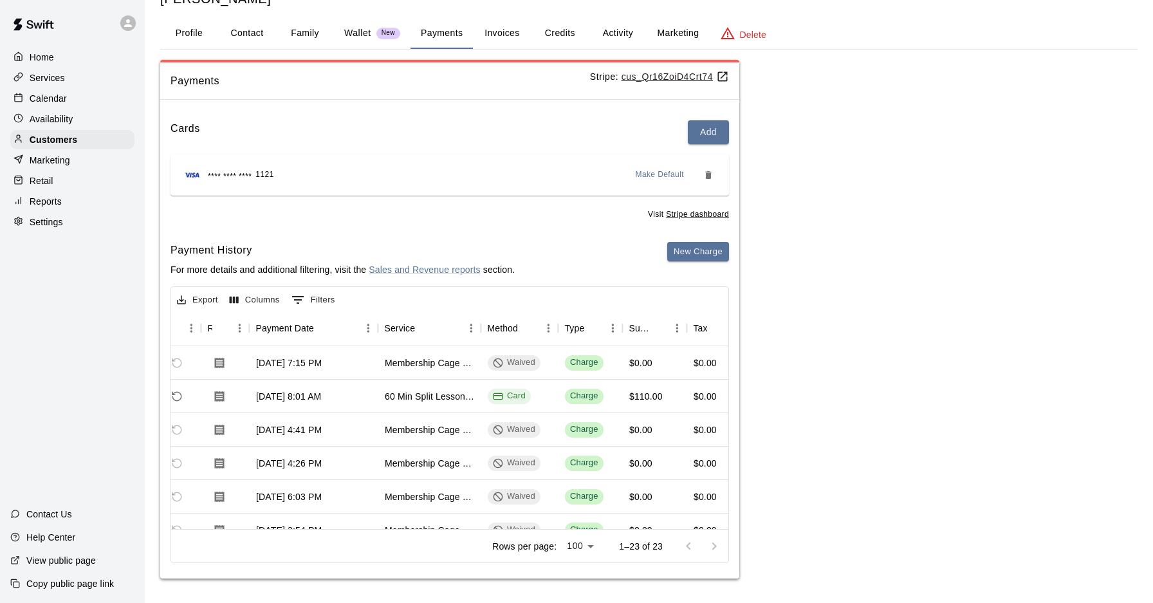
click at [852, 190] on div "Payments Stripe: cus_Qr16ZoiD4Crt74 Cards Add **** **** **** 1121 Make Default …" at bounding box center [648, 319] width 977 height 519
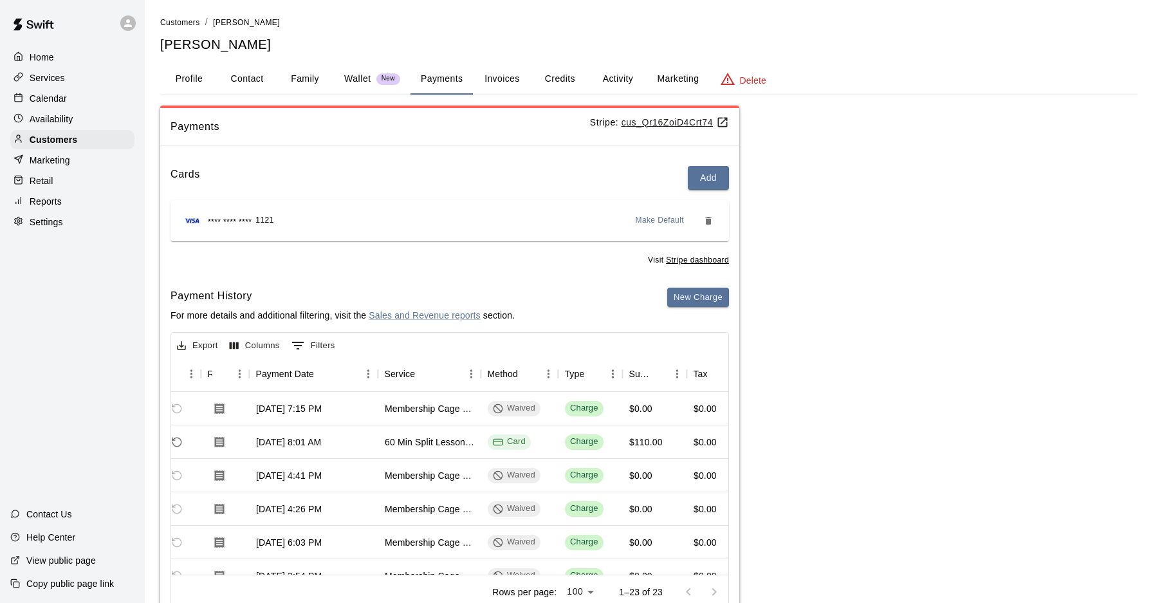
scroll to position [46, 0]
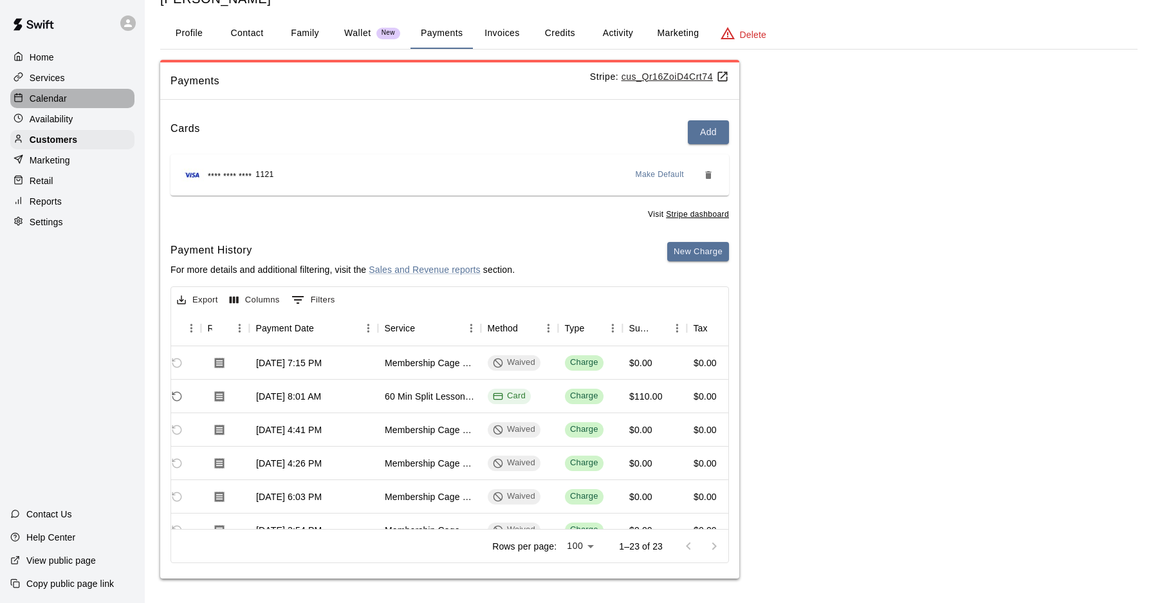
click at [80, 93] on div "Calendar" at bounding box center [72, 98] width 124 height 19
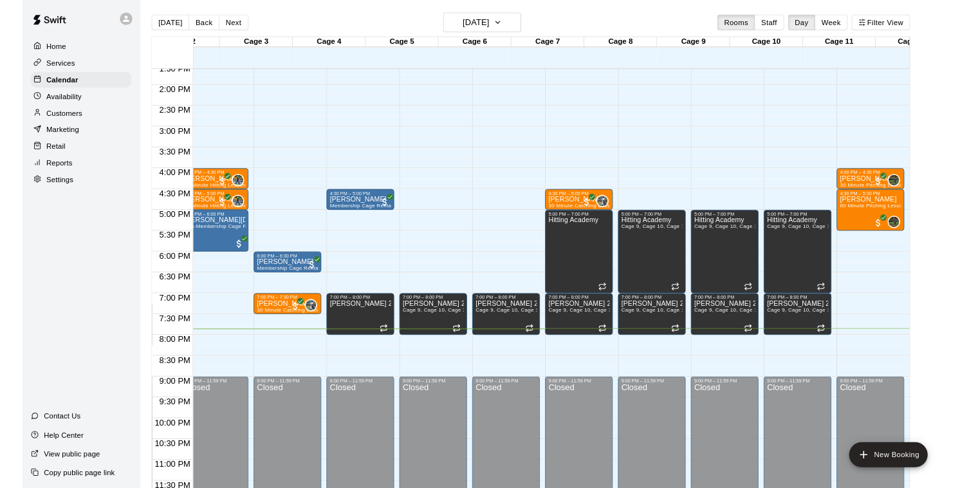
scroll to position [0, 284]
